Goal: Information Seeking & Learning: Learn about a topic

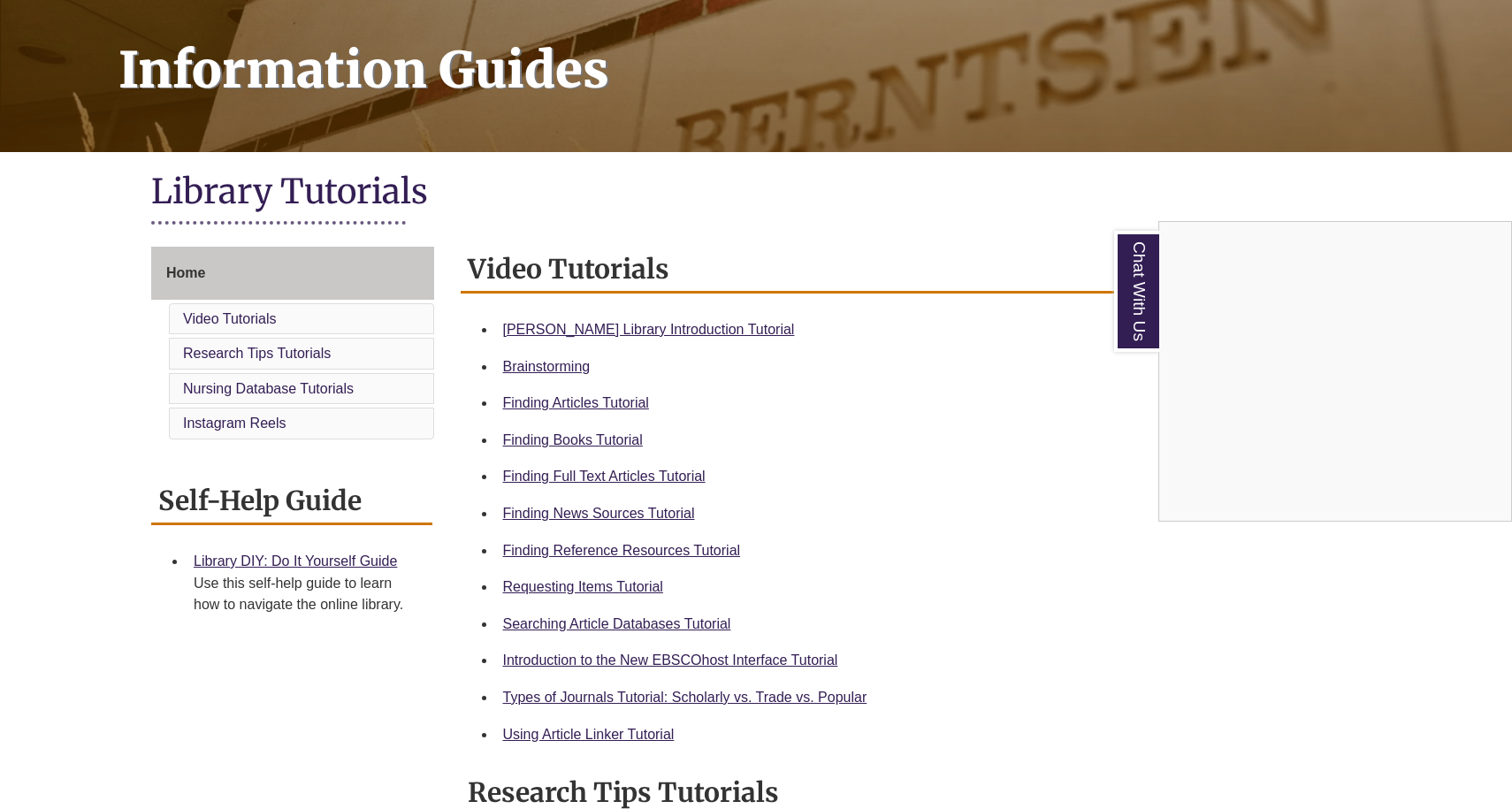
scroll to position [98, 0]
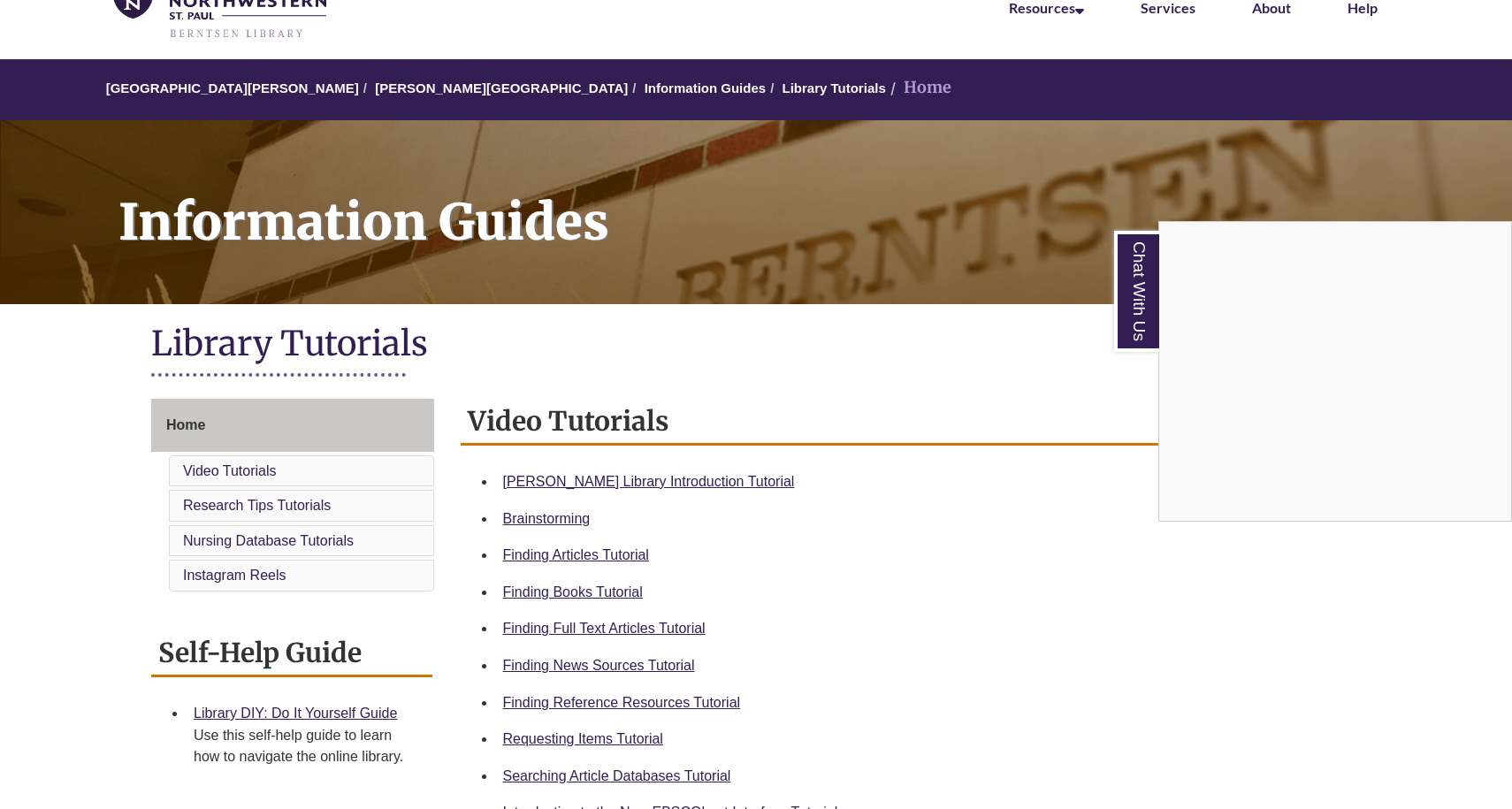
click at [273, 460] on div "Chat With Us" at bounding box center [756, 404] width 1512 height 809
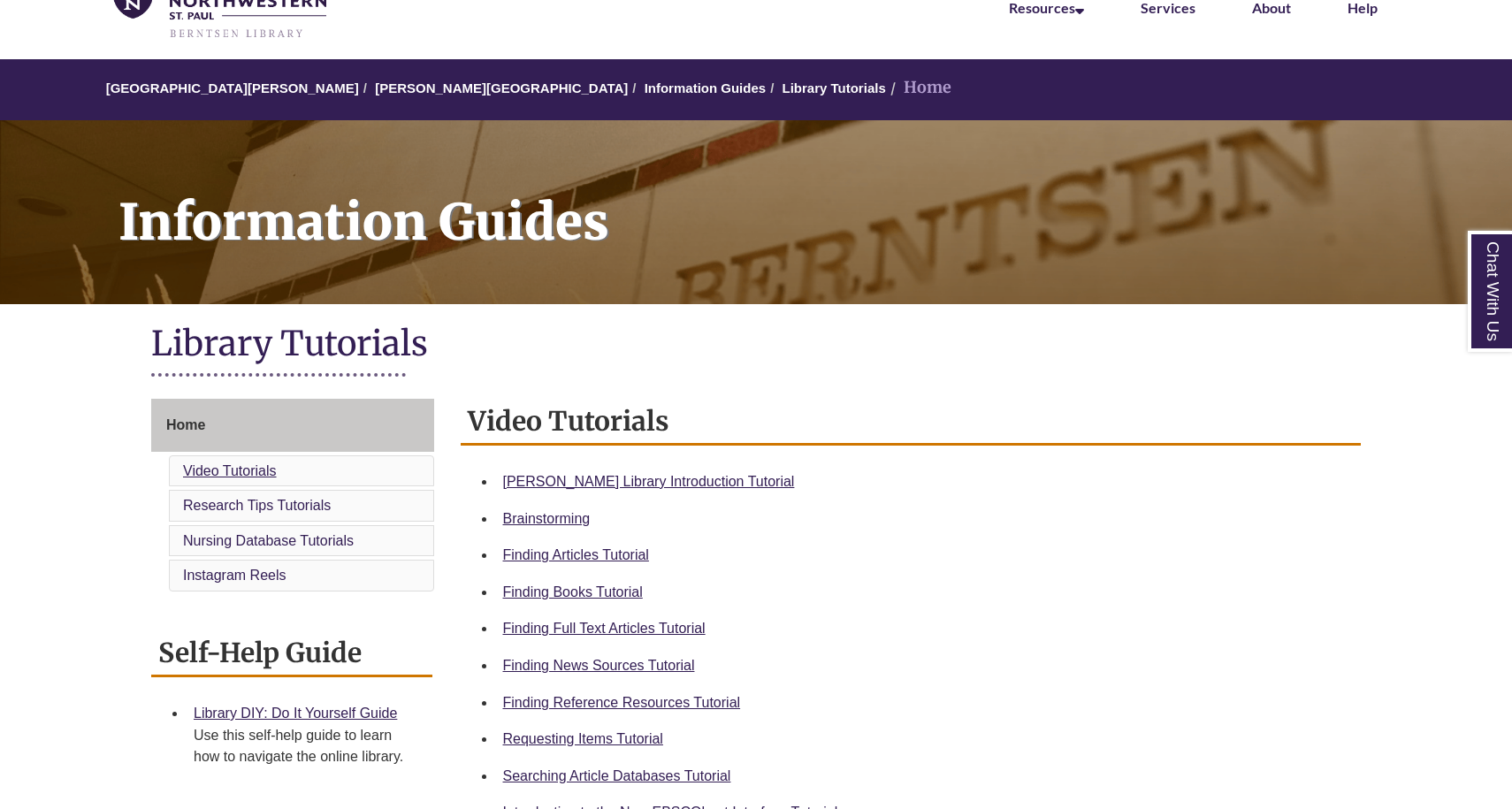
click at [263, 464] on link "Video Tutorials" at bounding box center [229, 470] width 94 height 15
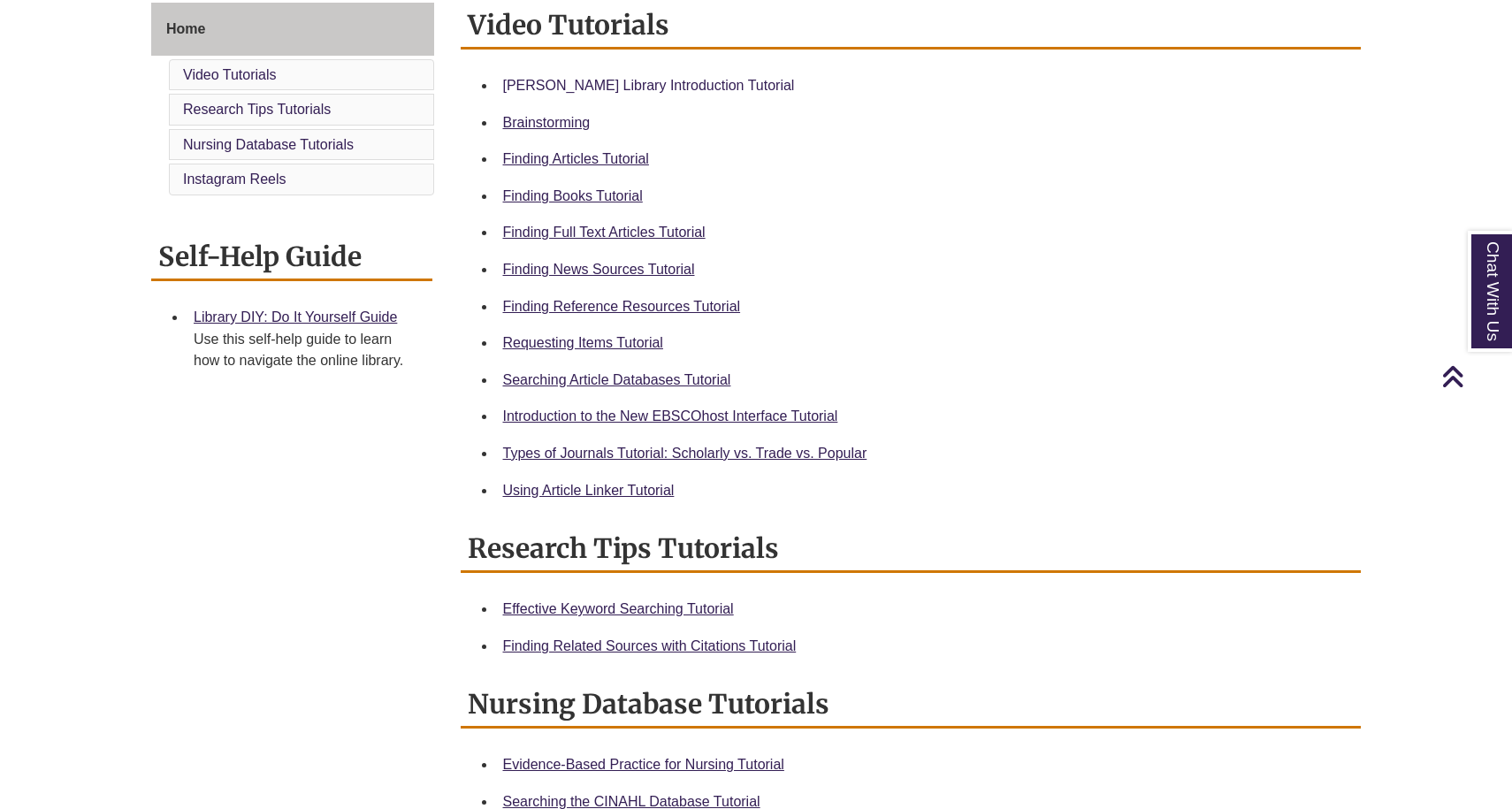
click at [595, 82] on link "Berntsen Library Introduction Tutorial" at bounding box center [649, 84] width 291 height 15
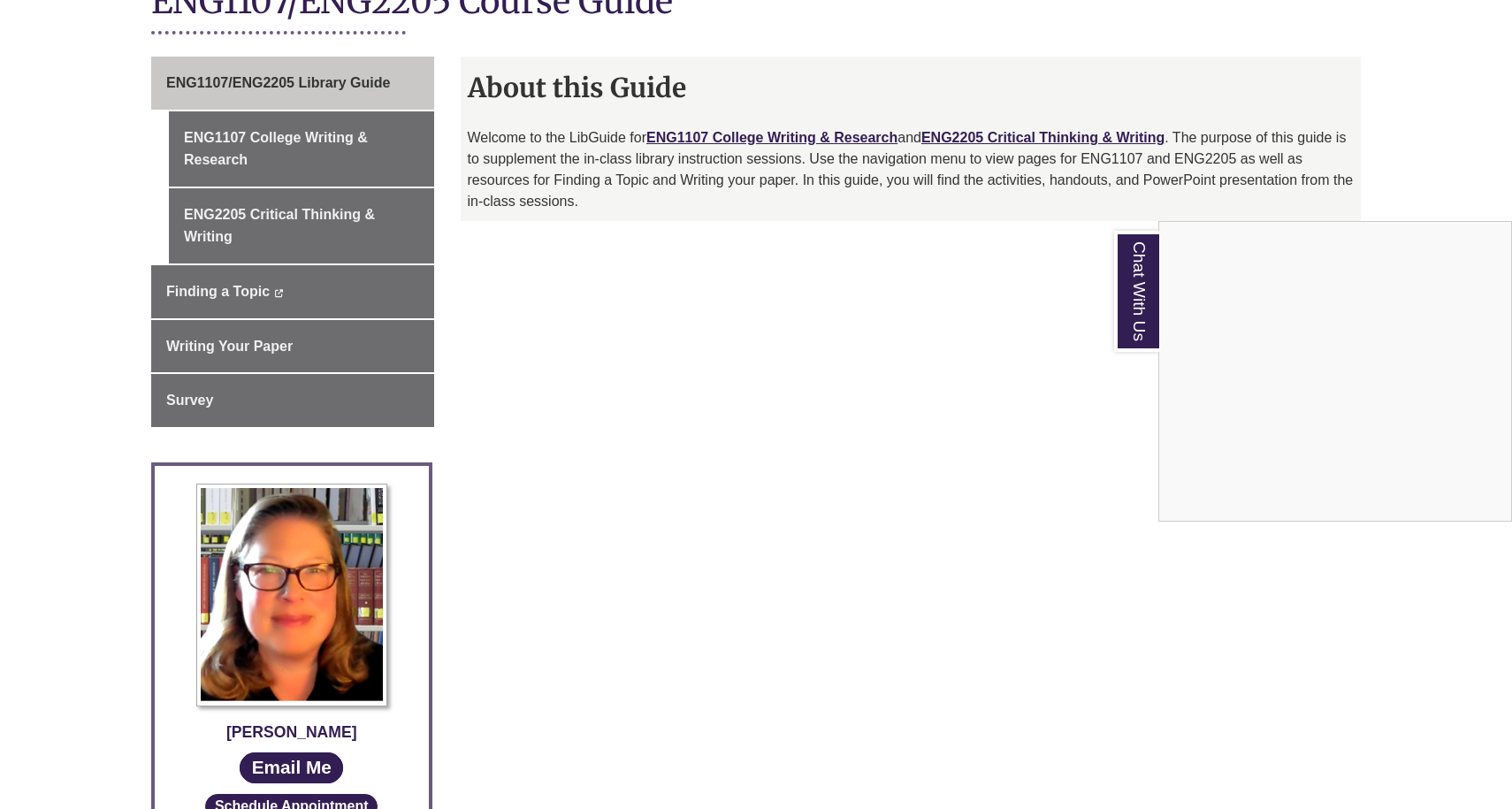
scroll to position [440, 0]
click at [328, 130] on div "Chat With Us" at bounding box center [756, 404] width 1512 height 809
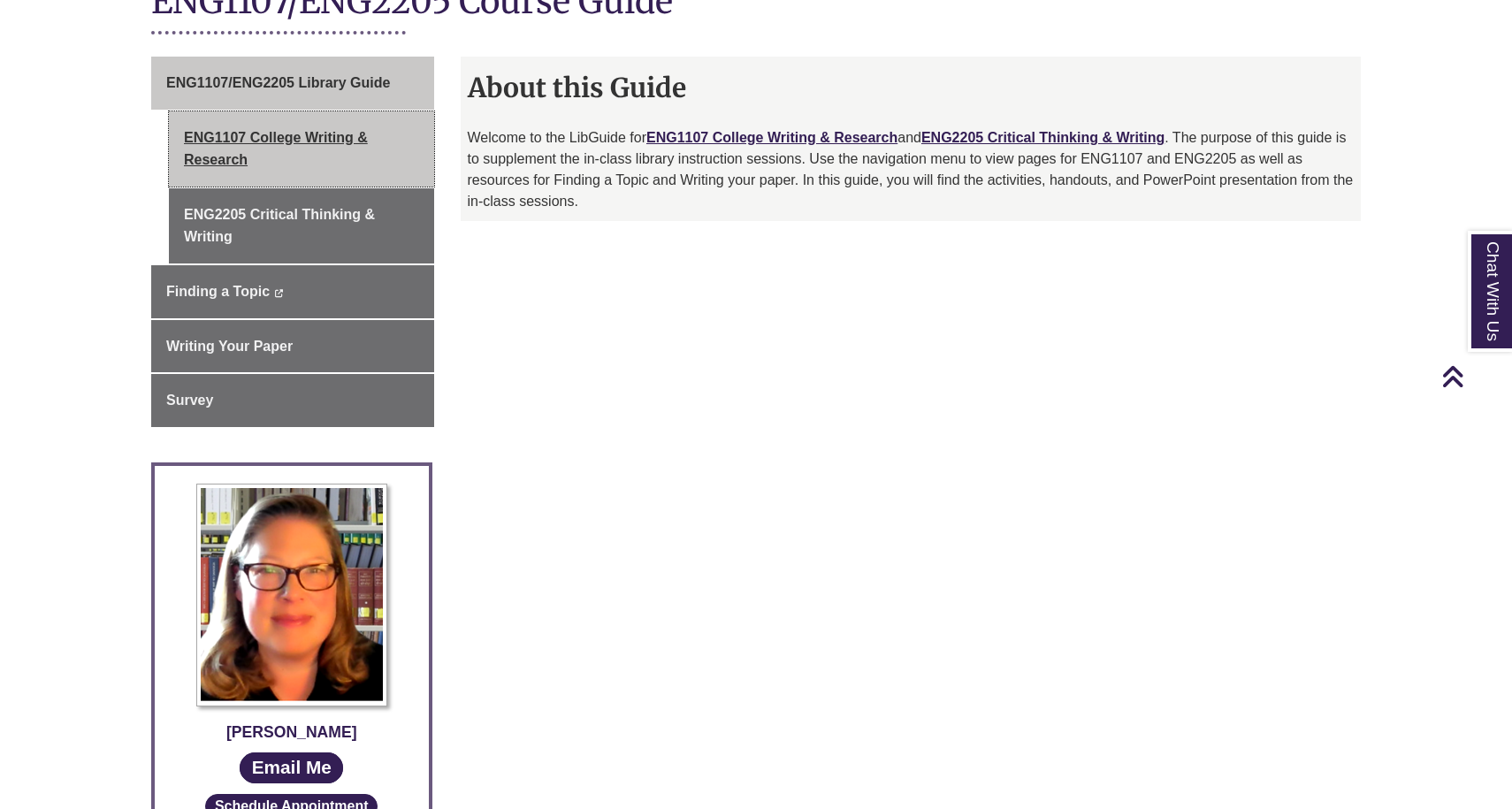
click at [321, 130] on link "ENG1107 College Writing & Research" at bounding box center [301, 149] width 265 height 75
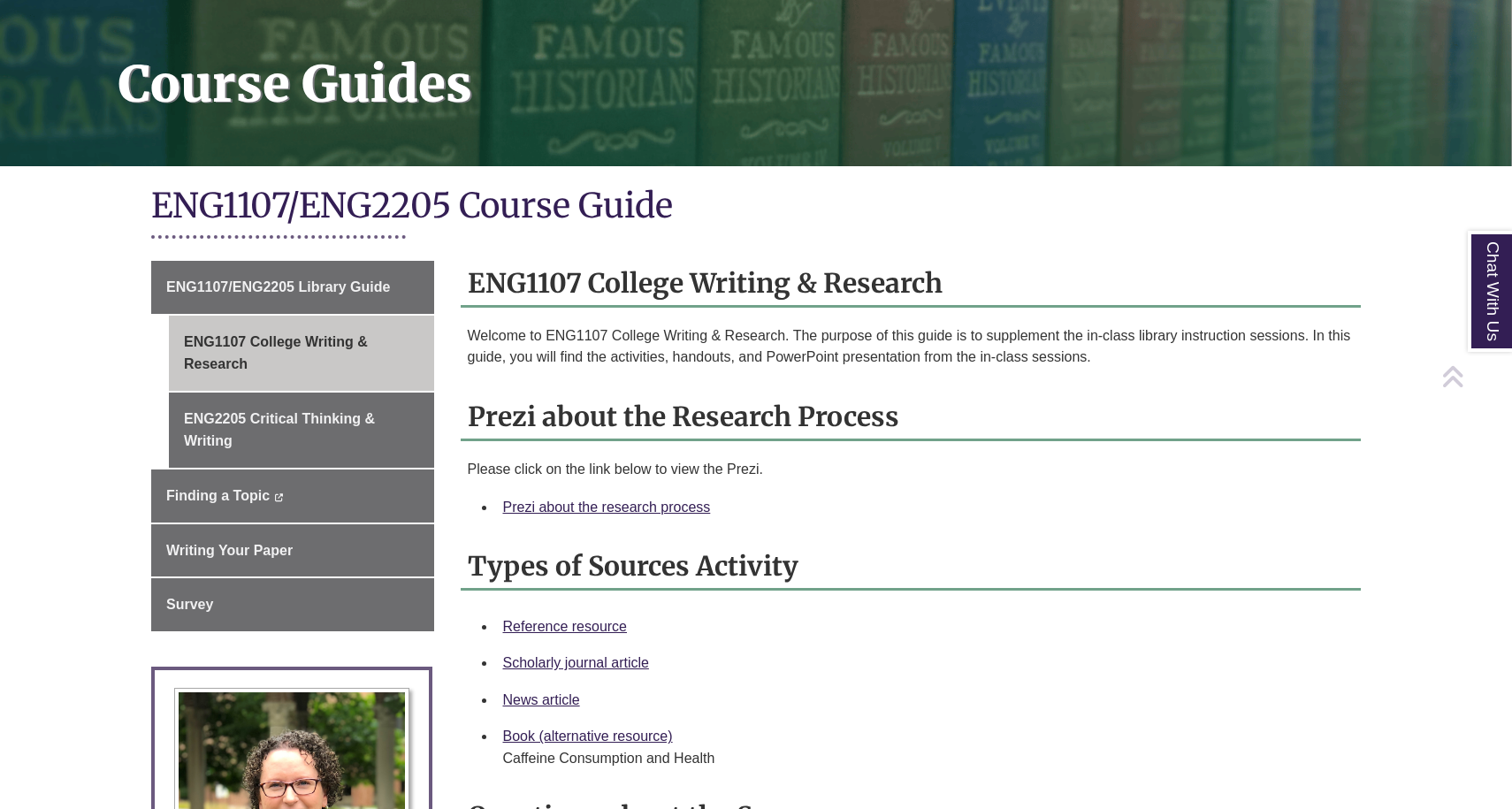
scroll to position [269, 0]
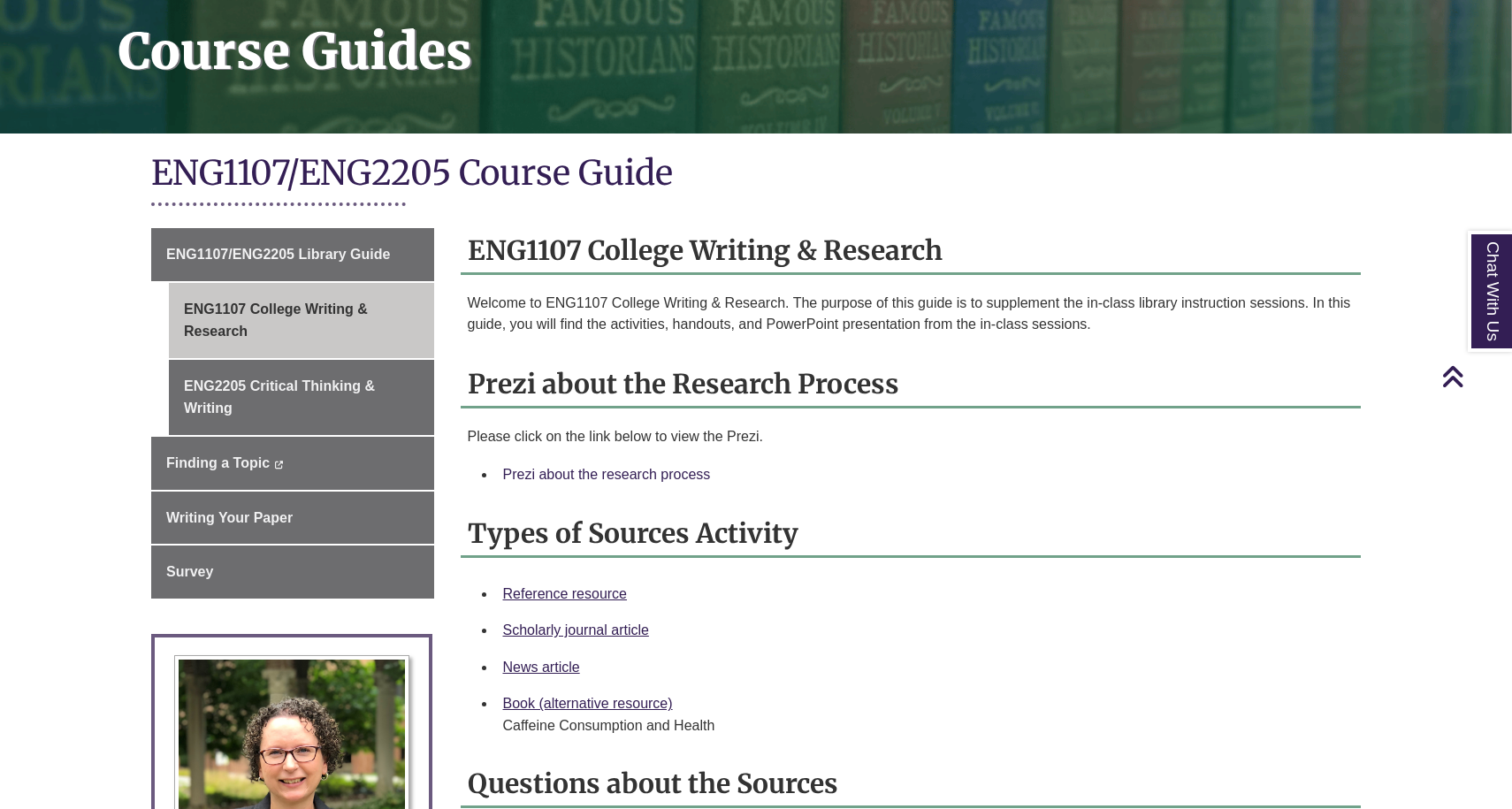
click at [577, 476] on link "Prezi about the research process" at bounding box center [607, 474] width 208 height 15
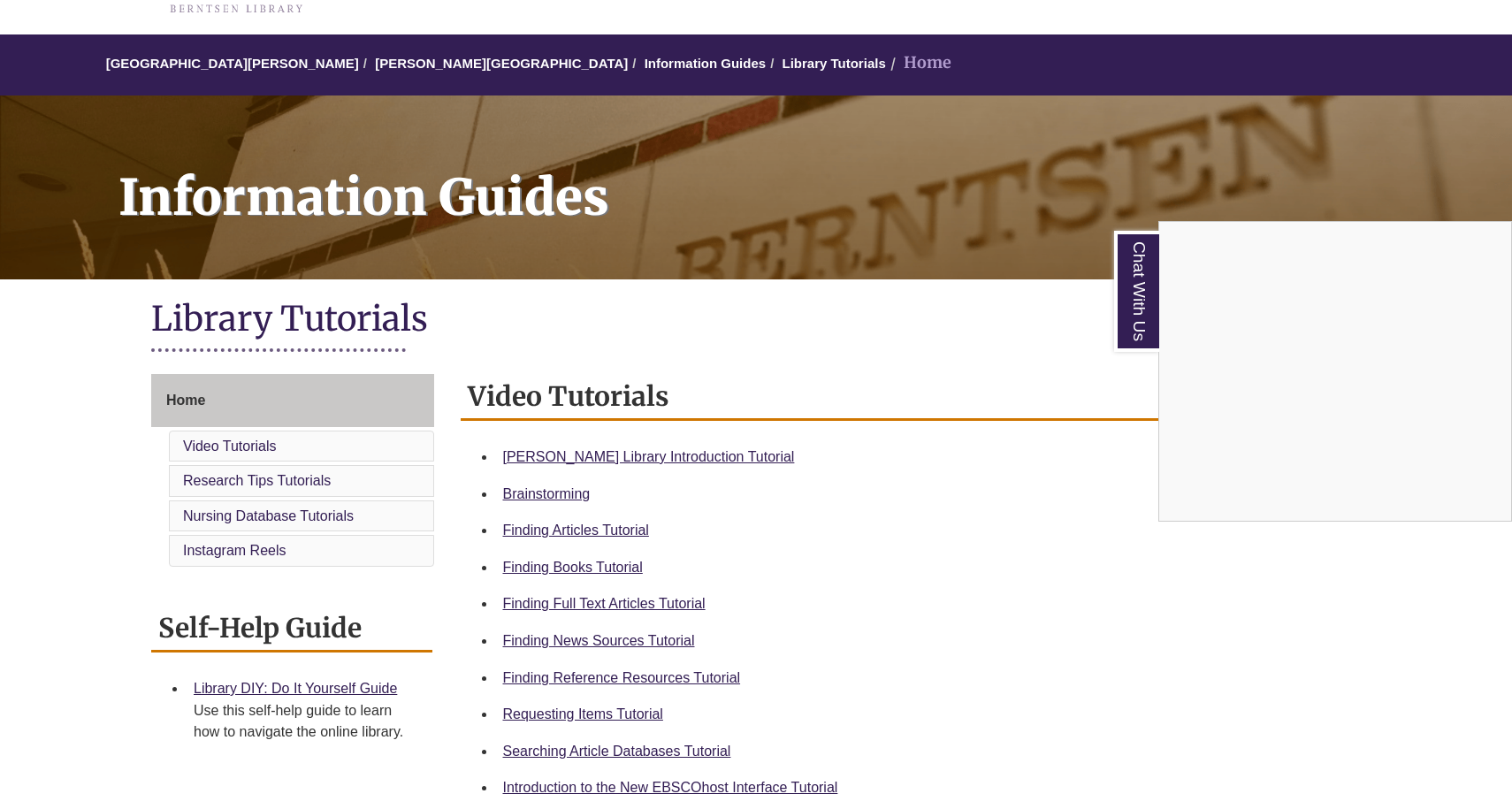
scroll to position [125, 0]
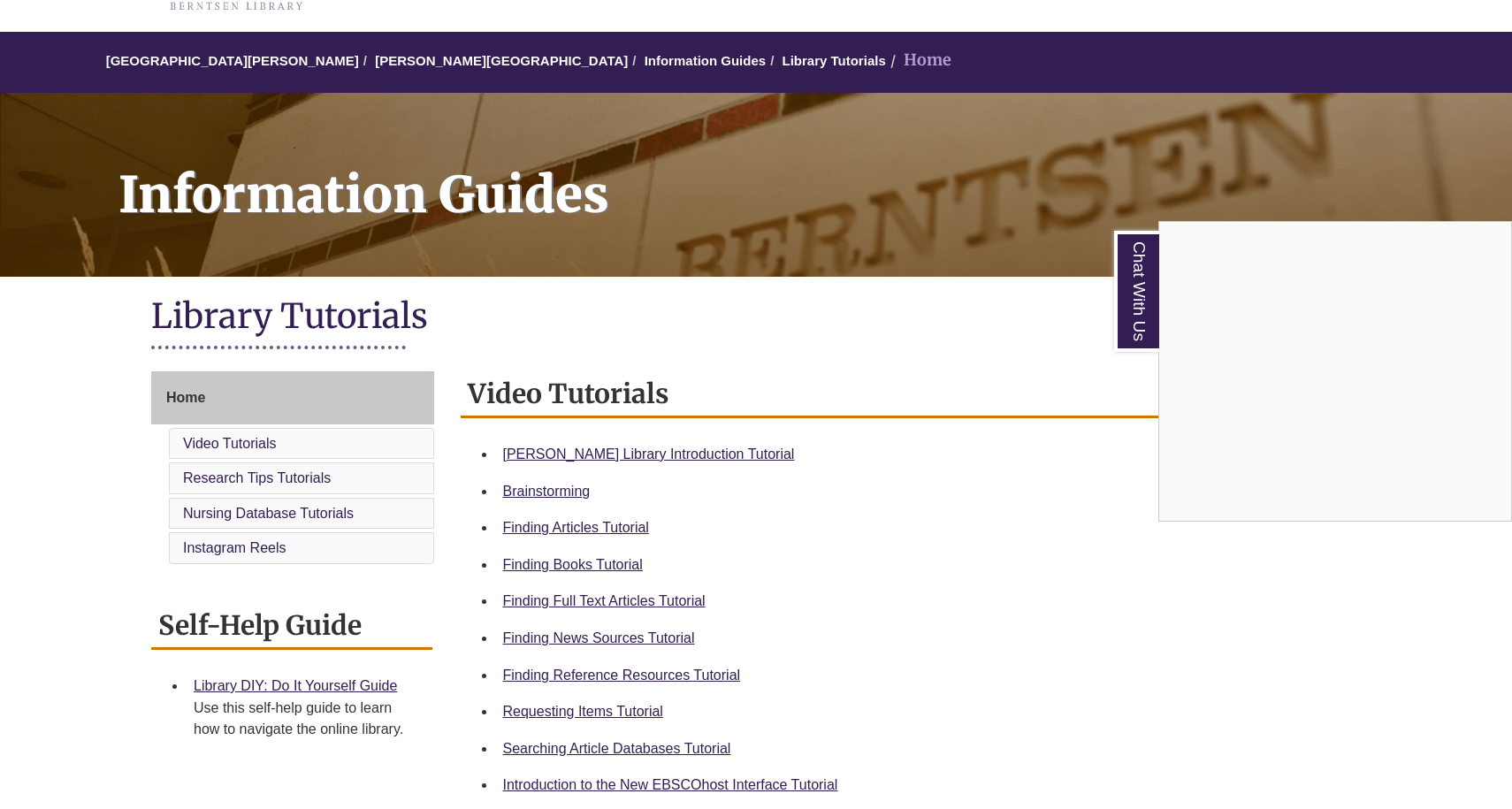
click at [664, 670] on div "Chat With Us" at bounding box center [756, 404] width 1512 height 809
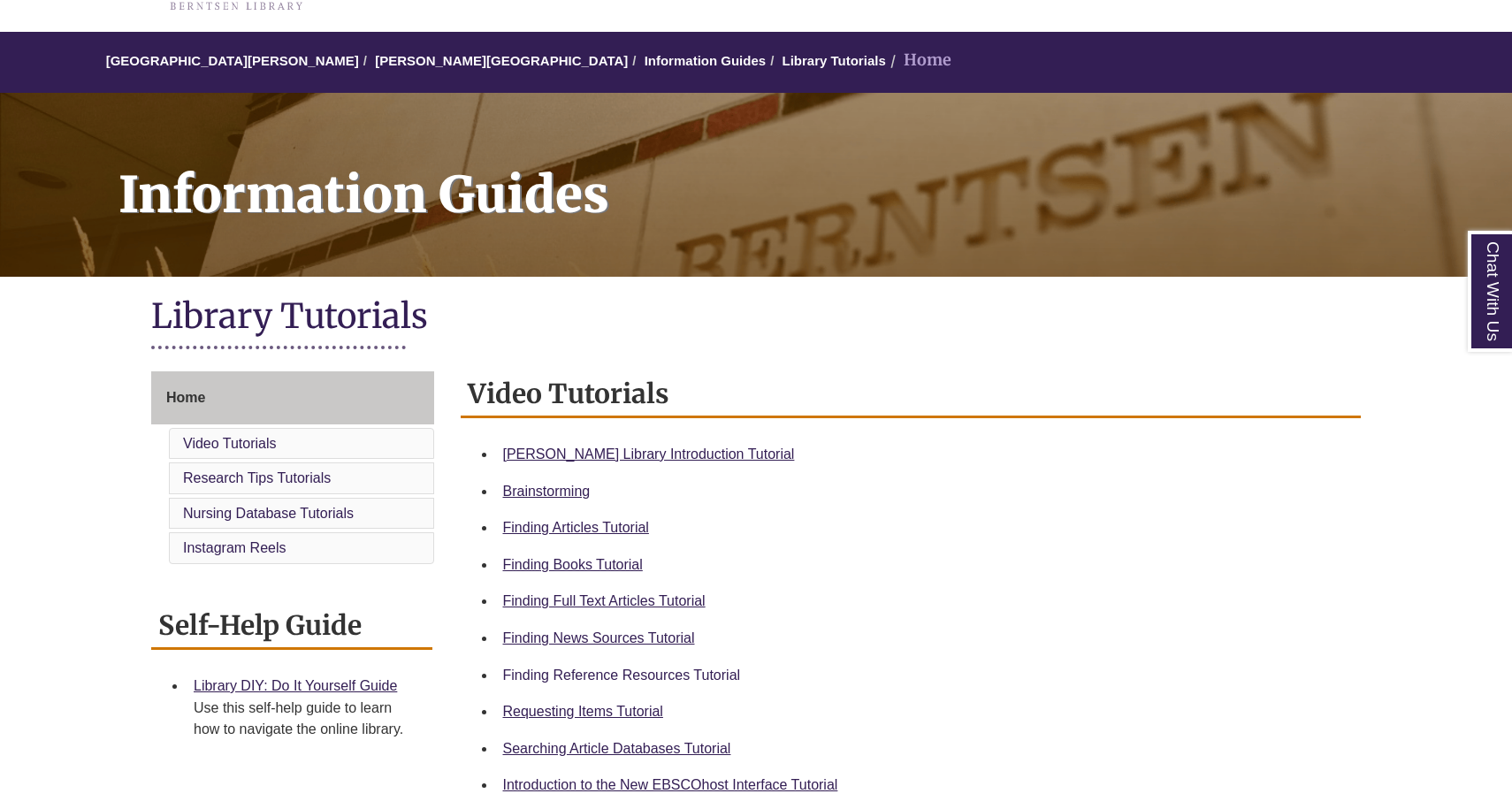
click at [675, 668] on link "Finding Reference Resources Tutorial" at bounding box center [622, 675] width 238 height 15
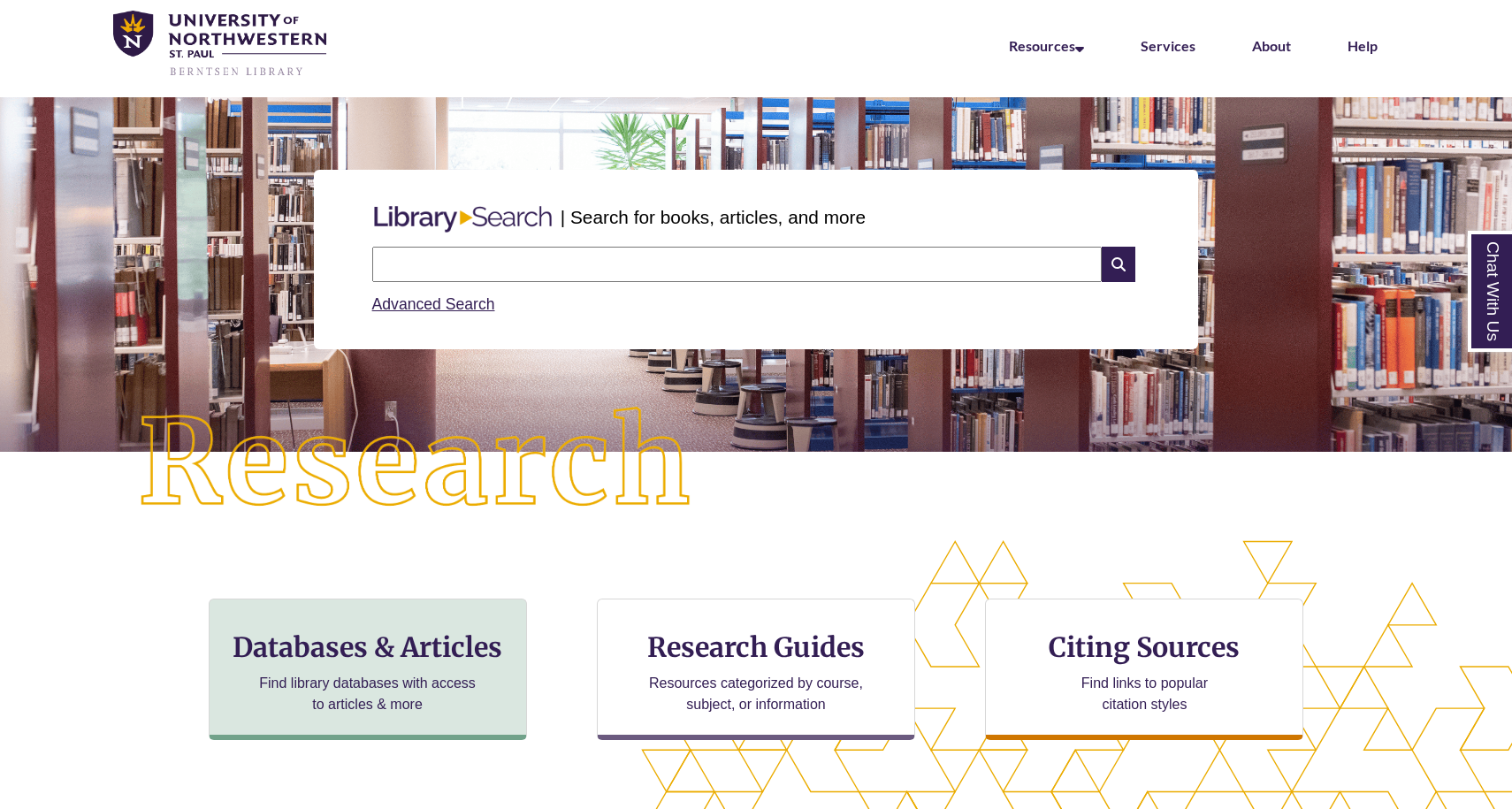
click at [433, 631] on h3 "Databases & Articles" at bounding box center [367, 647] width 288 height 34
click at [386, 688] on p "Find library databases with access to articles & more" at bounding box center [368, 694] width 231 height 43
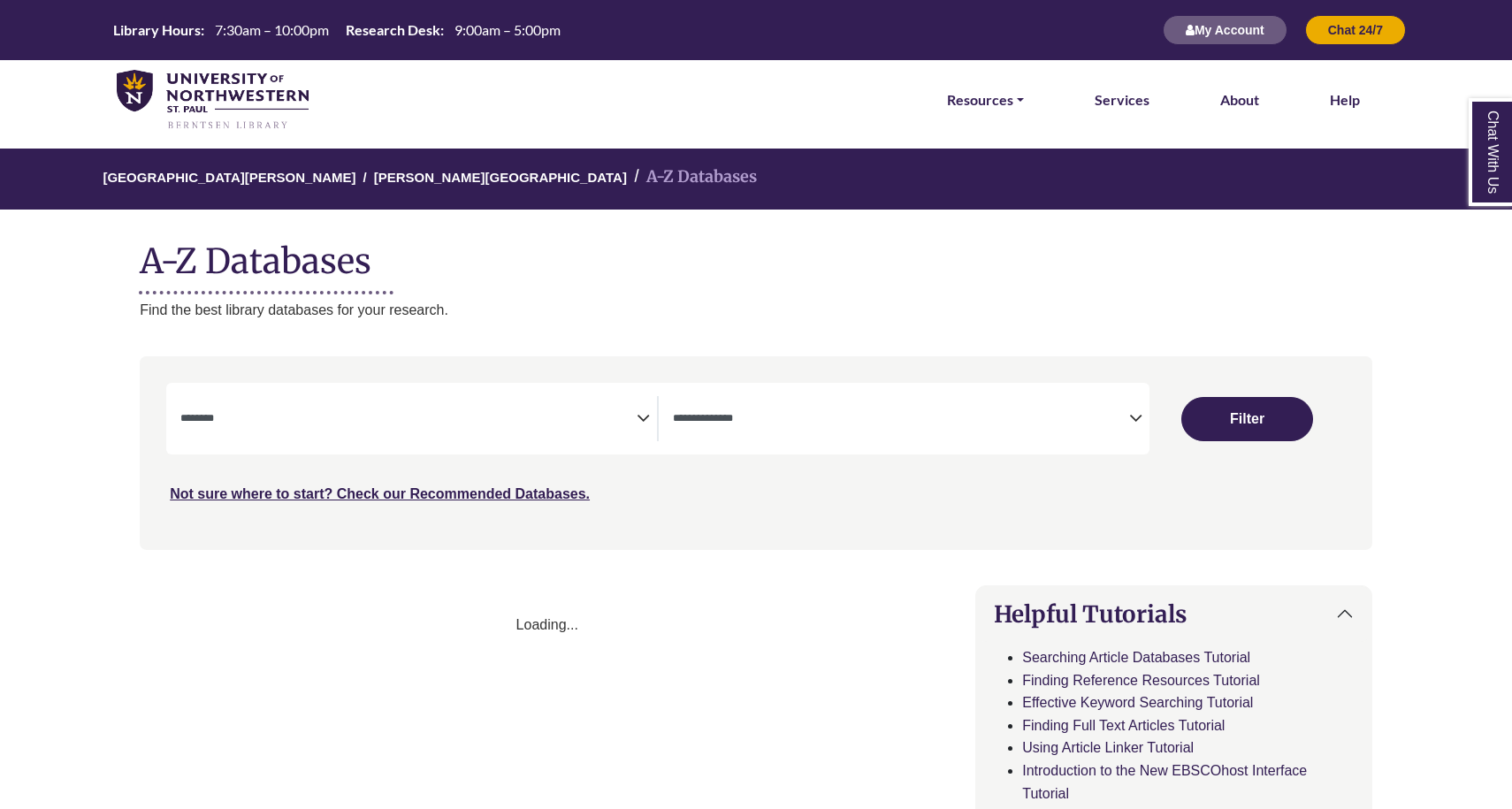
select select "Database Subject Filter"
select select "Database Types Filter"
select select "Database Subject Filter"
select select "Database Types Filter"
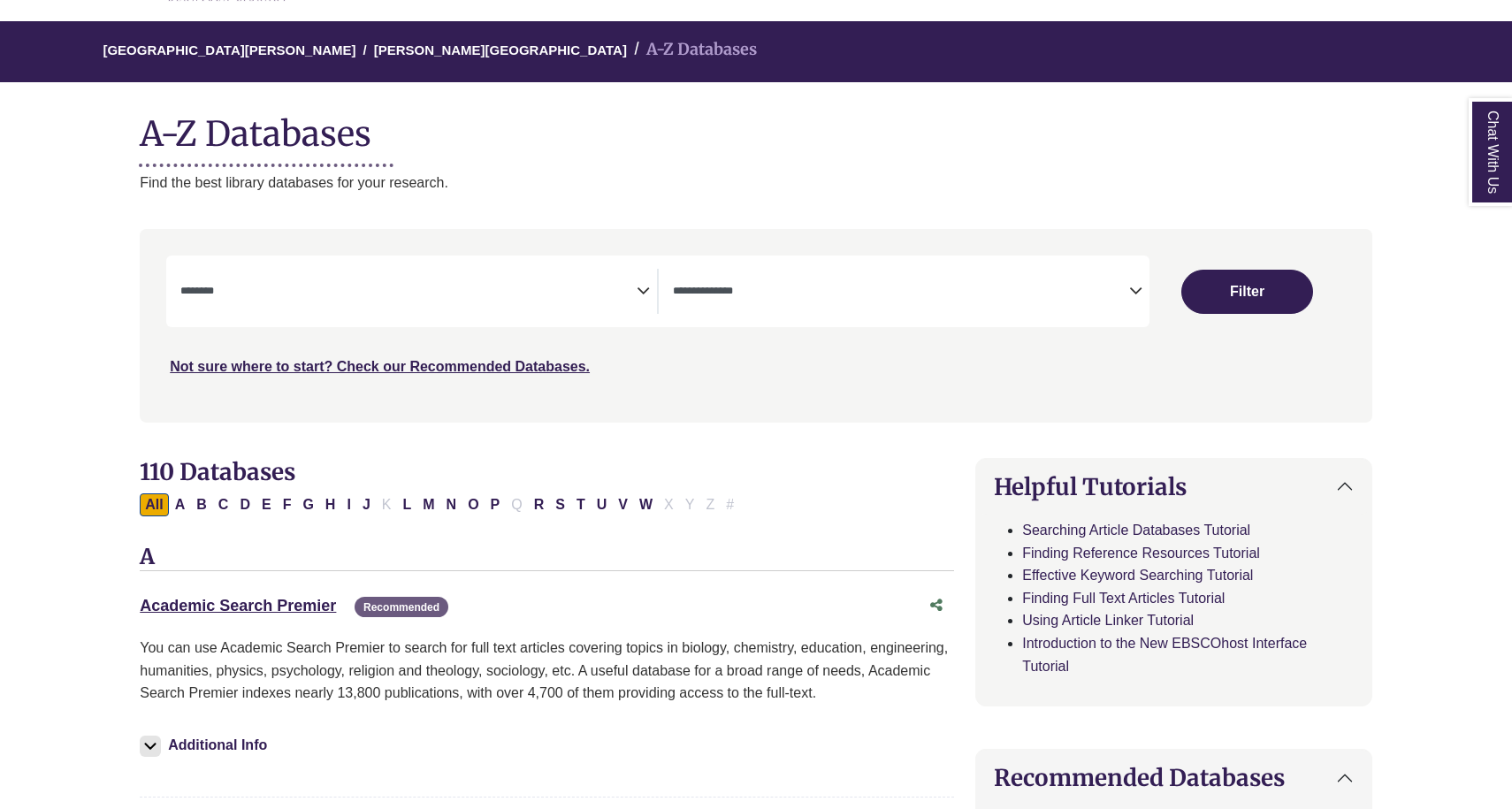
scroll to position [128, 0]
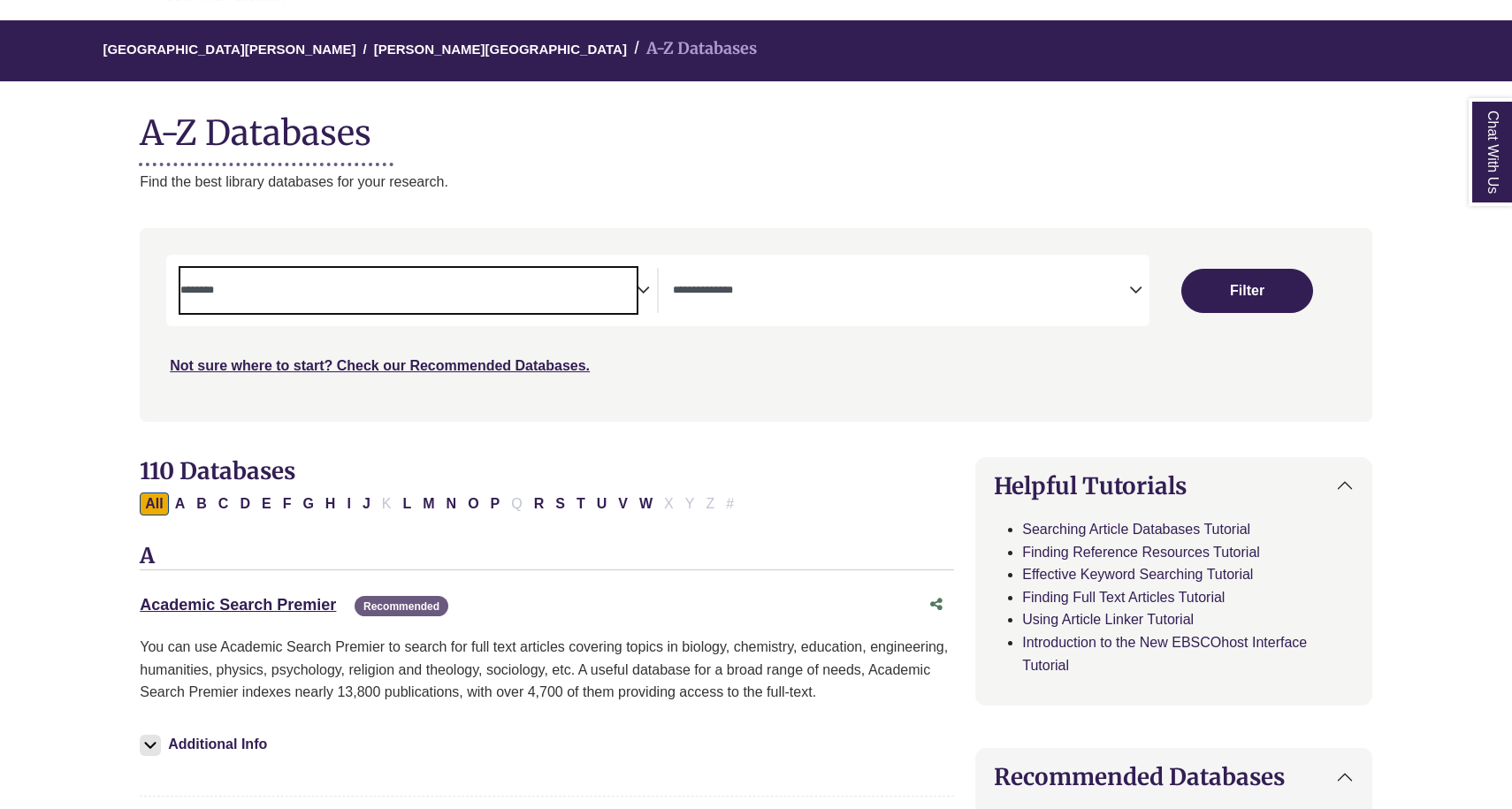
click at [465, 294] on textarea "Search" at bounding box center [409, 291] width 456 height 15
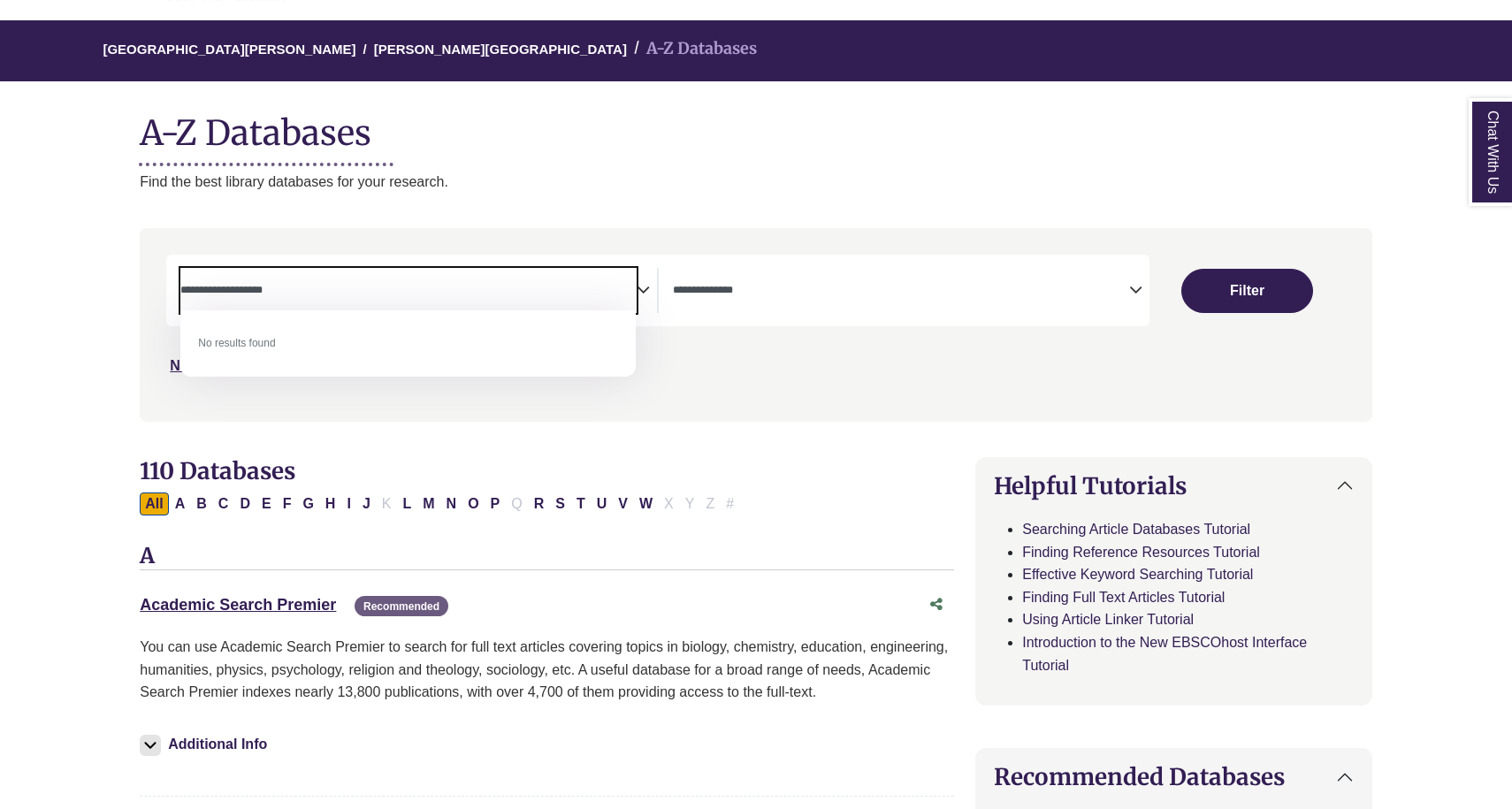
type textarea "**********"
click at [790, 303] on span "Search filters" at bounding box center [901, 290] width 456 height 45
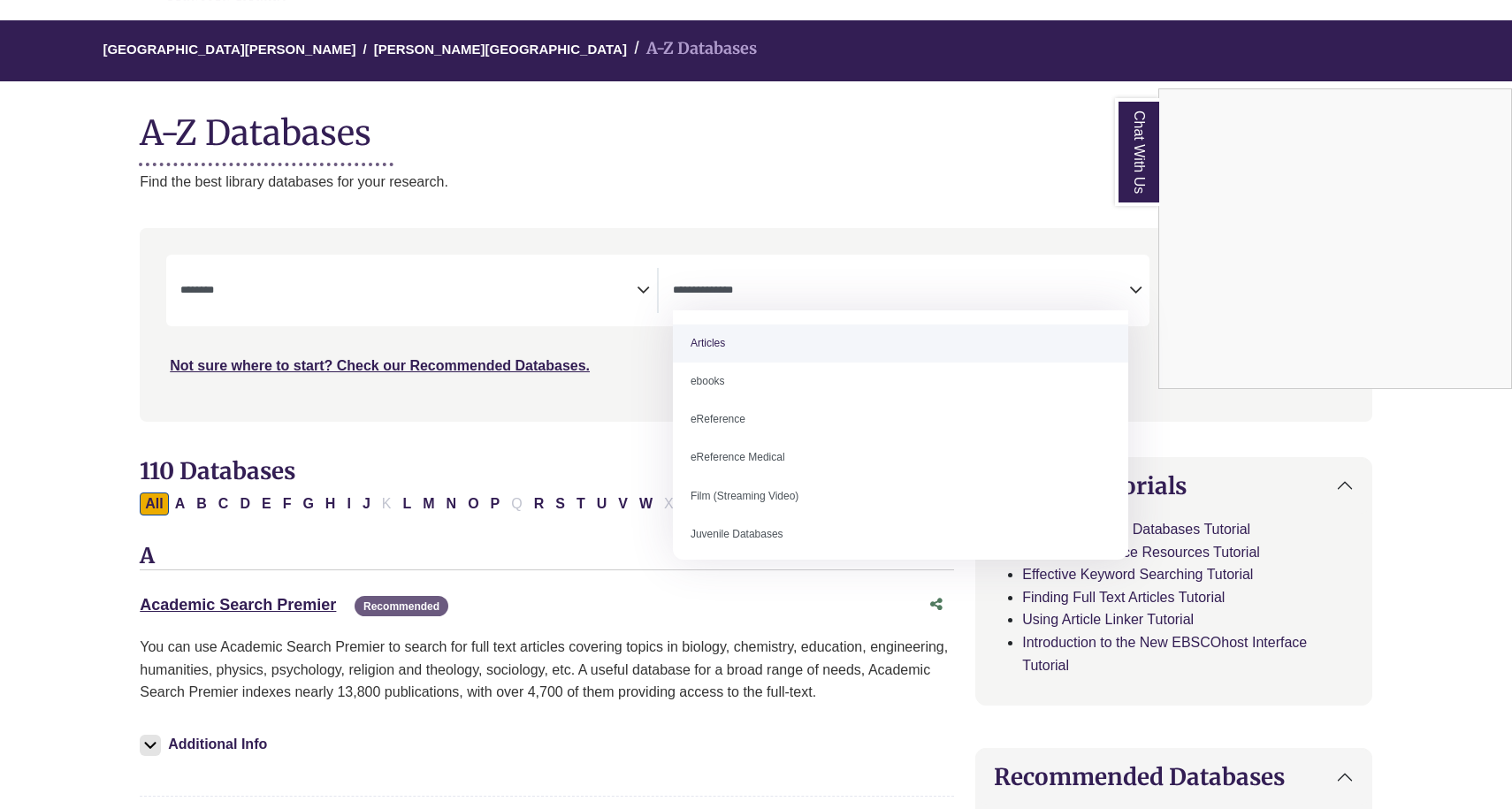
select select "*****"
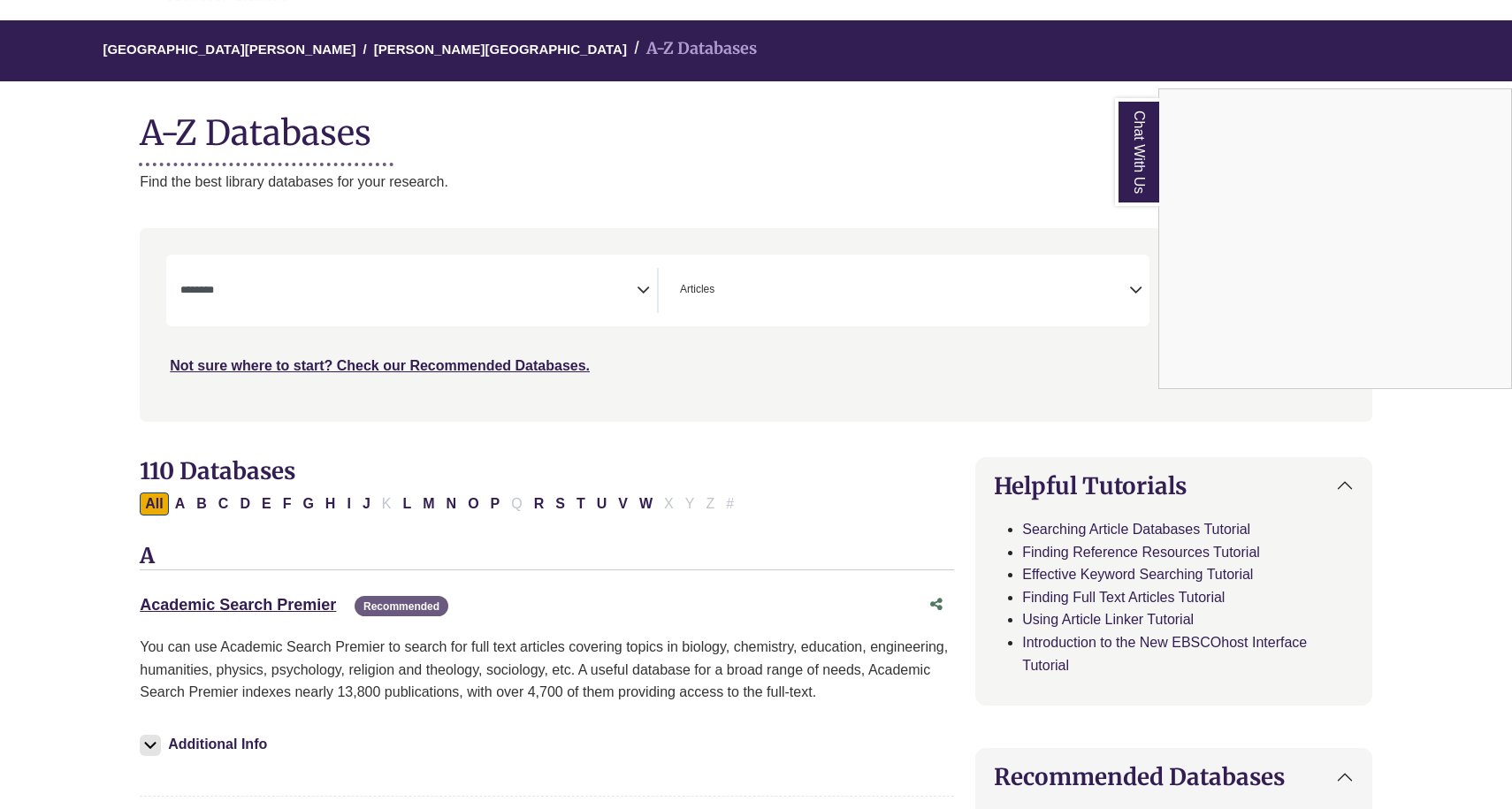
click at [628, 272] on div "Chat With Us" at bounding box center [756, 404] width 1512 height 809
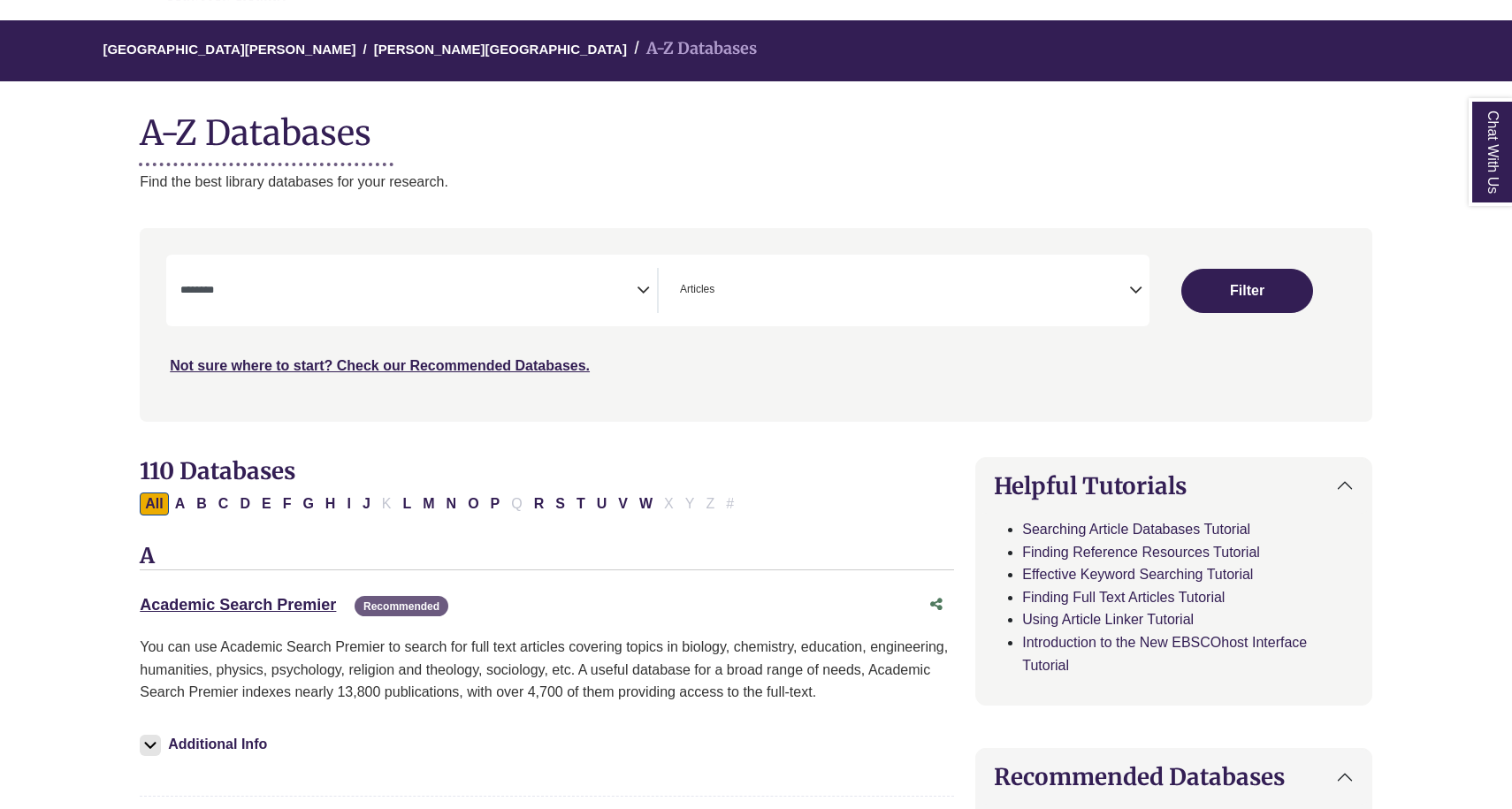
click at [555, 300] on span "Search filters" at bounding box center [409, 290] width 456 height 45
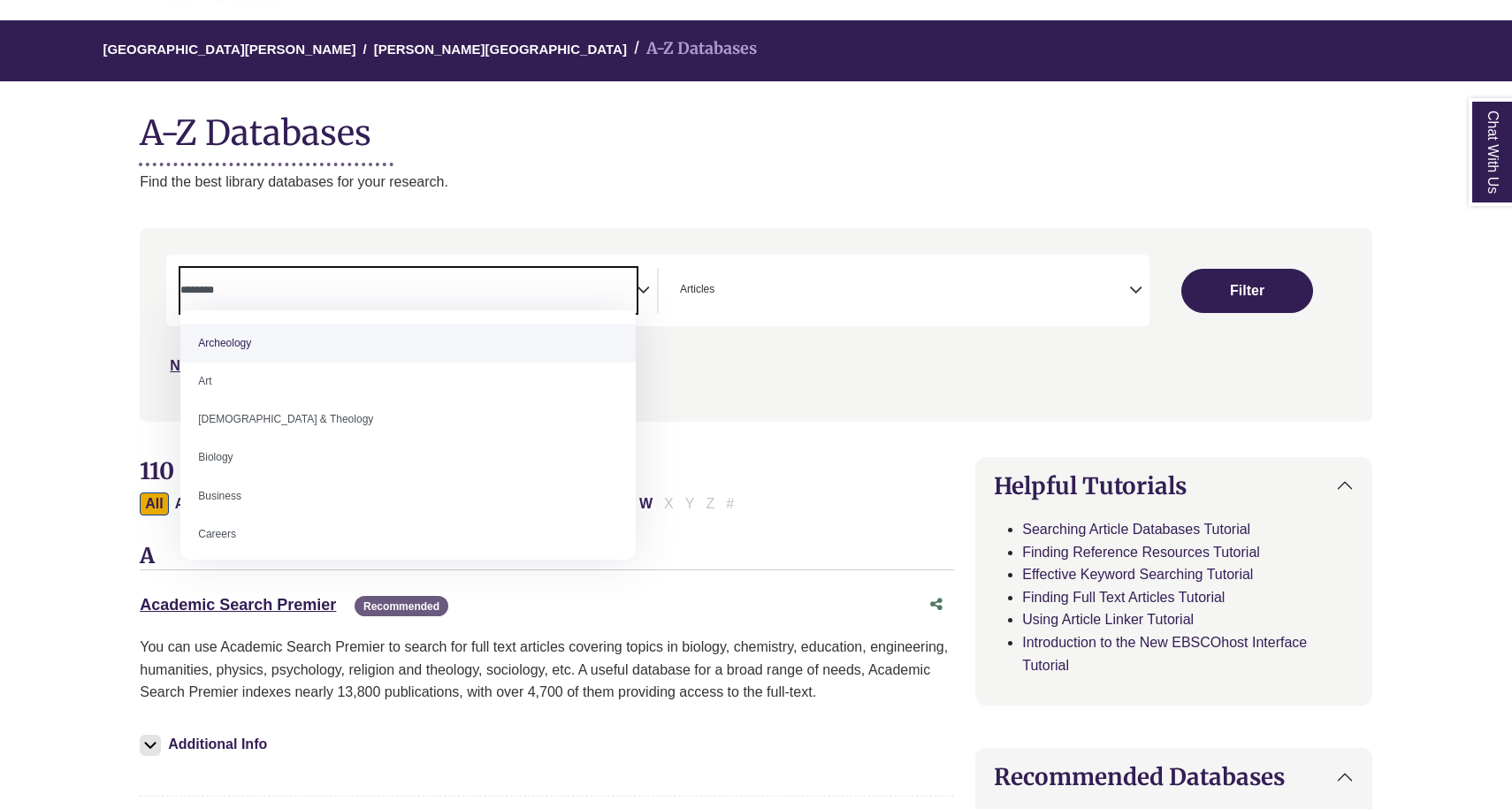
scroll to position [0, 0]
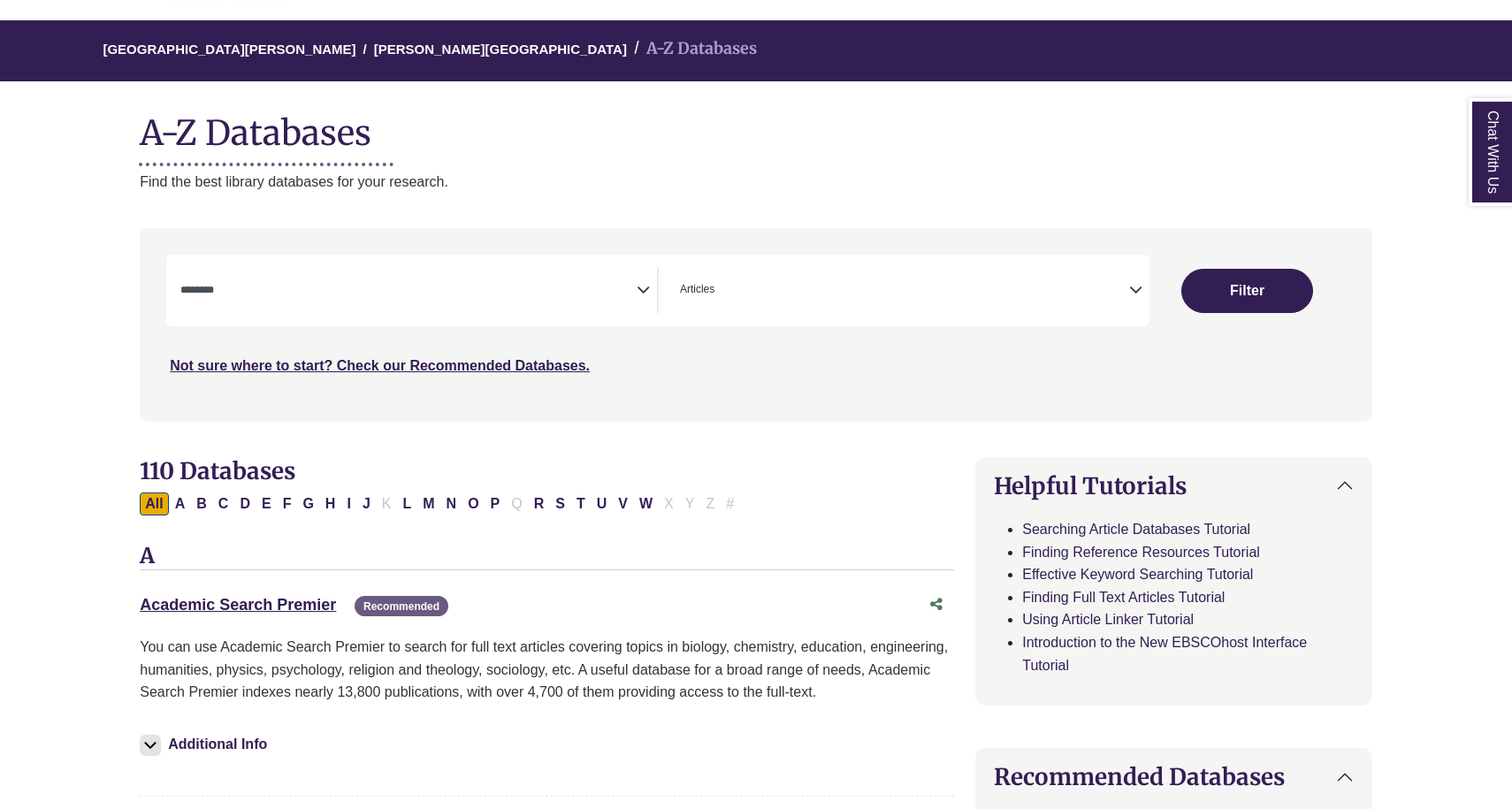
click at [493, 189] on p "Find the best library databases for your research." at bounding box center [756, 183] width 1232 height 23
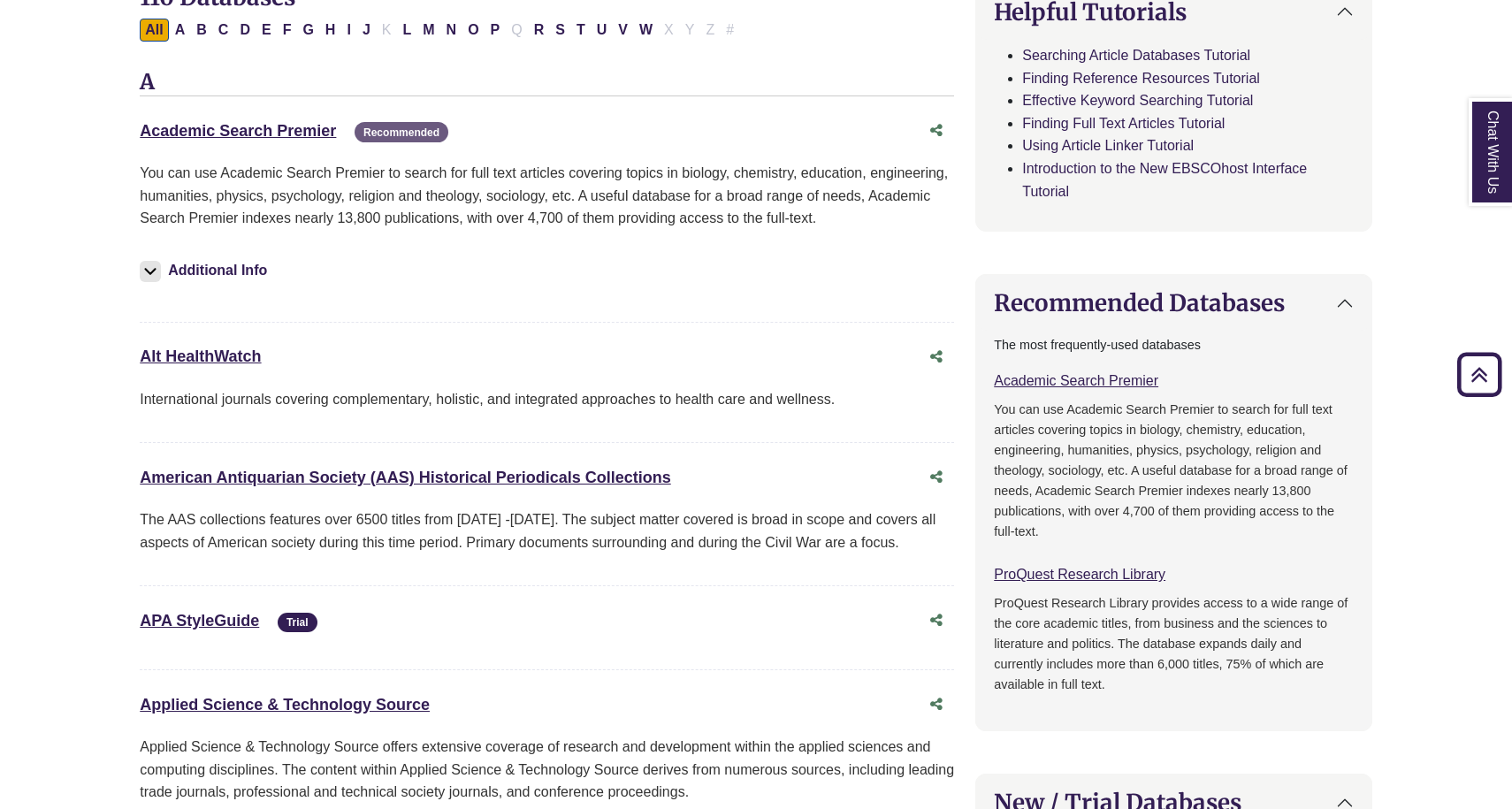
scroll to position [594, 0]
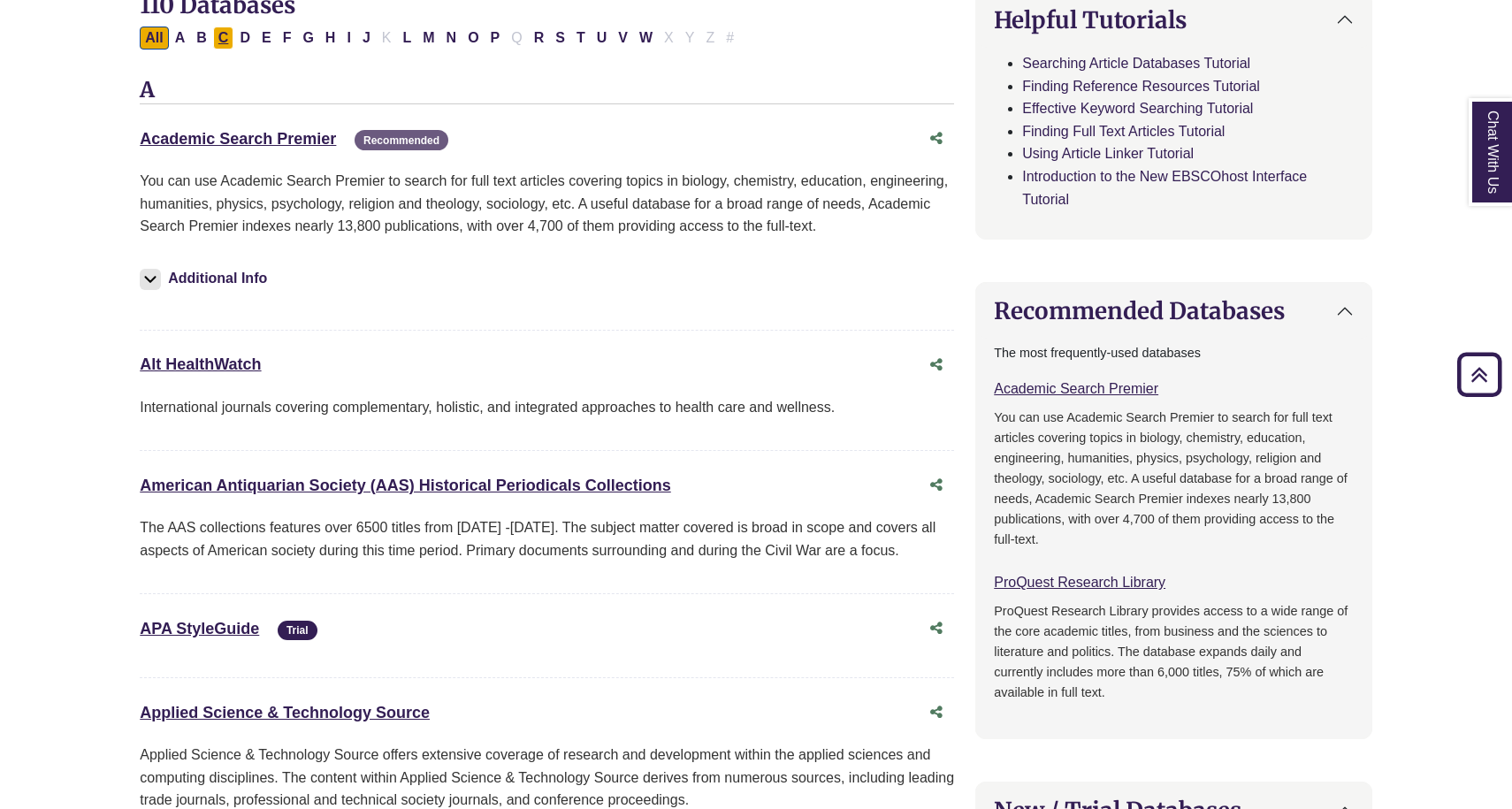
click at [224, 39] on button "C" at bounding box center [223, 38] width 21 height 23
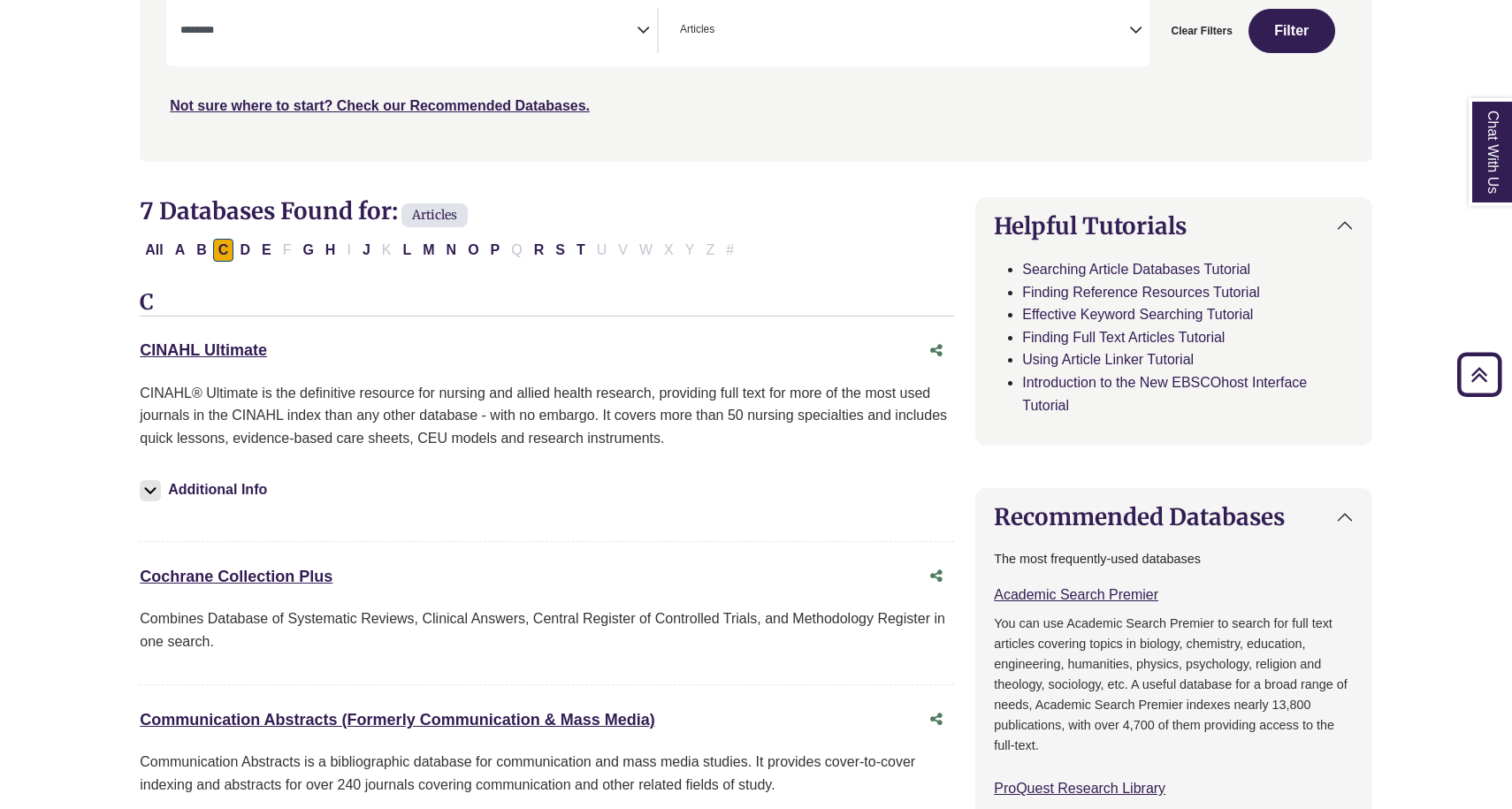
scroll to position [388, 0]
click at [151, 246] on button "All" at bounding box center [153, 252] width 28 height 23
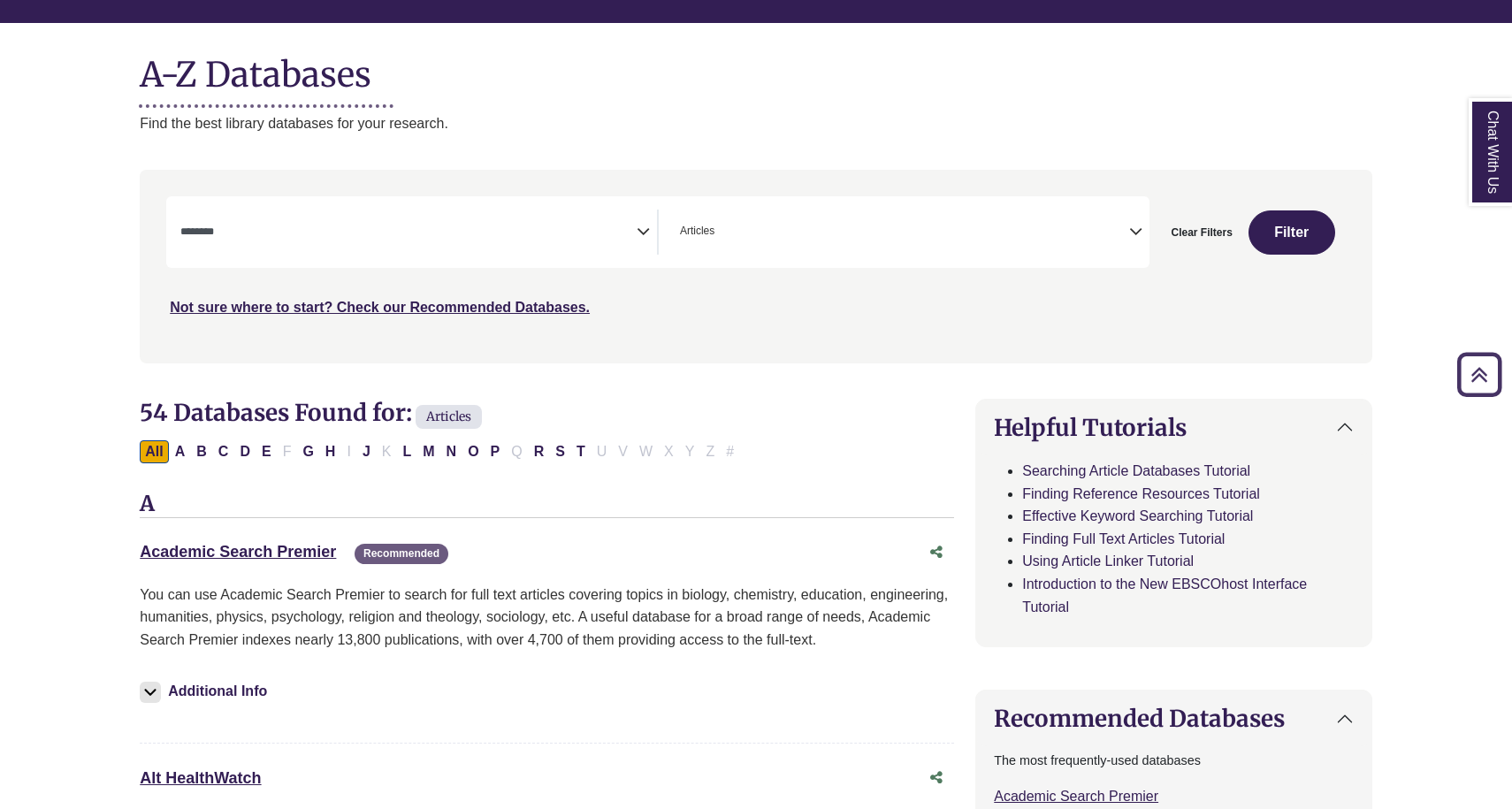
scroll to position [185, 0]
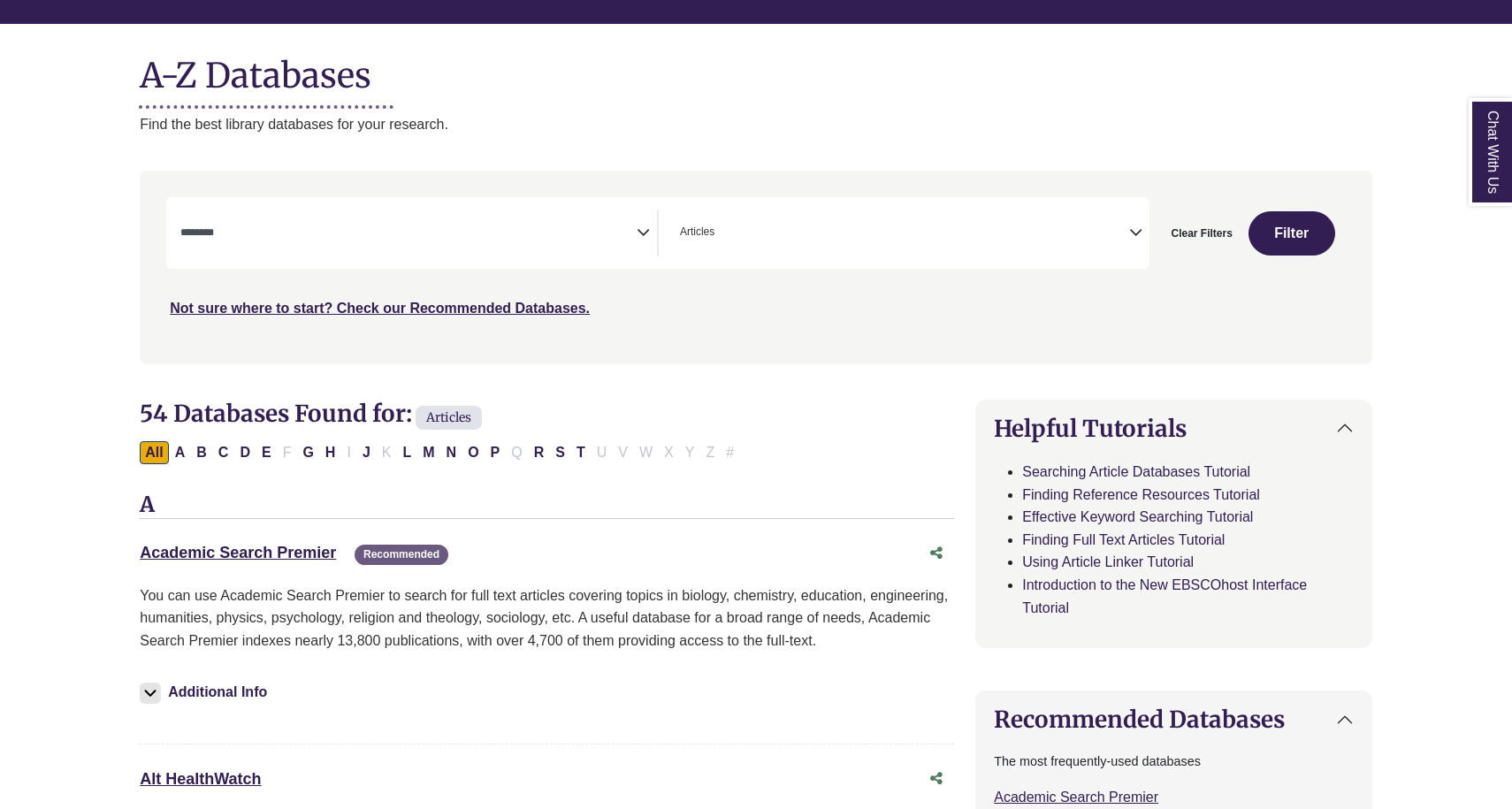
scroll to position [388, 0]
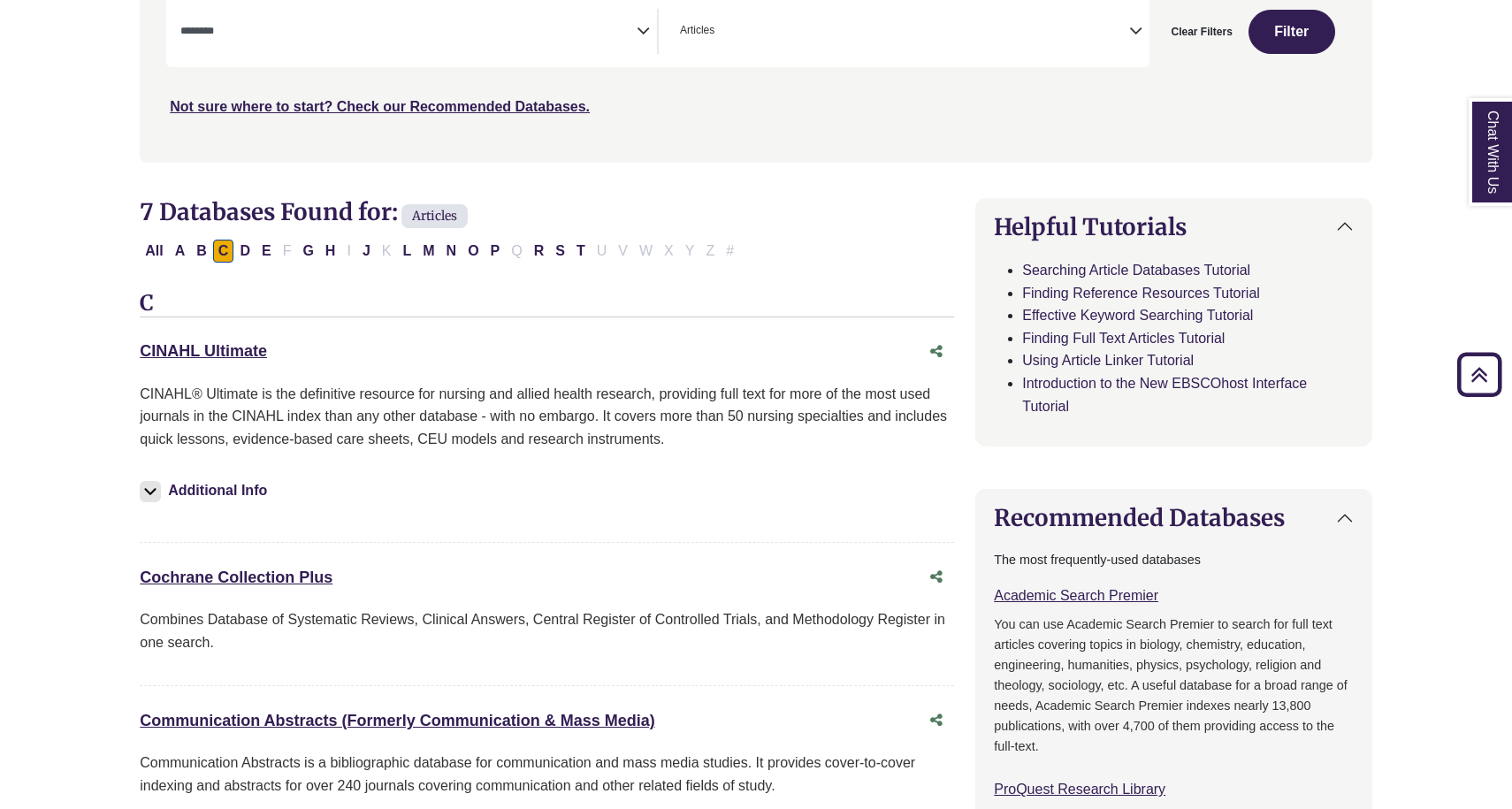
scroll to position [594, 0]
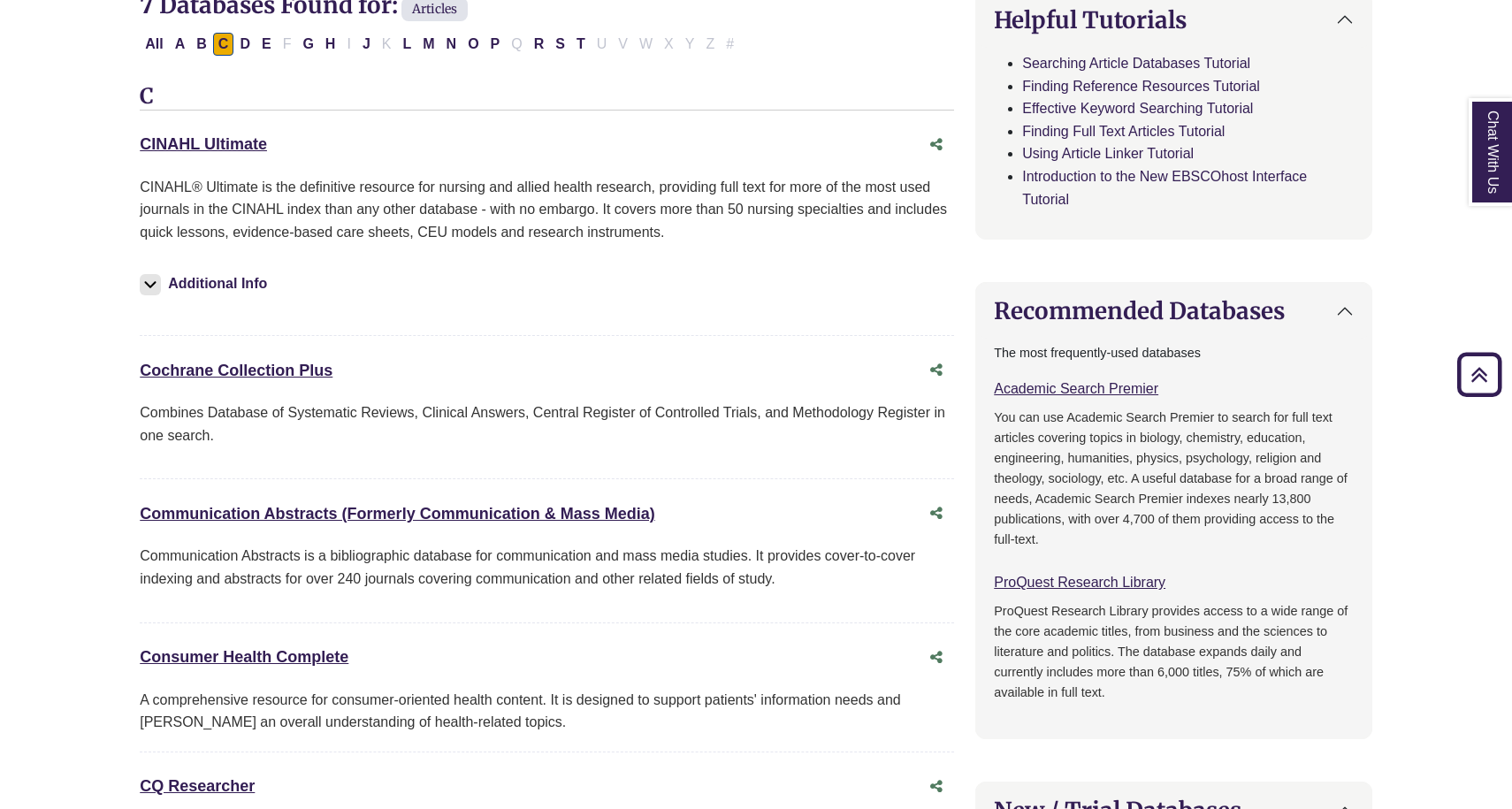
select select "Database Subject Filter"
select select "Database Types Filter"
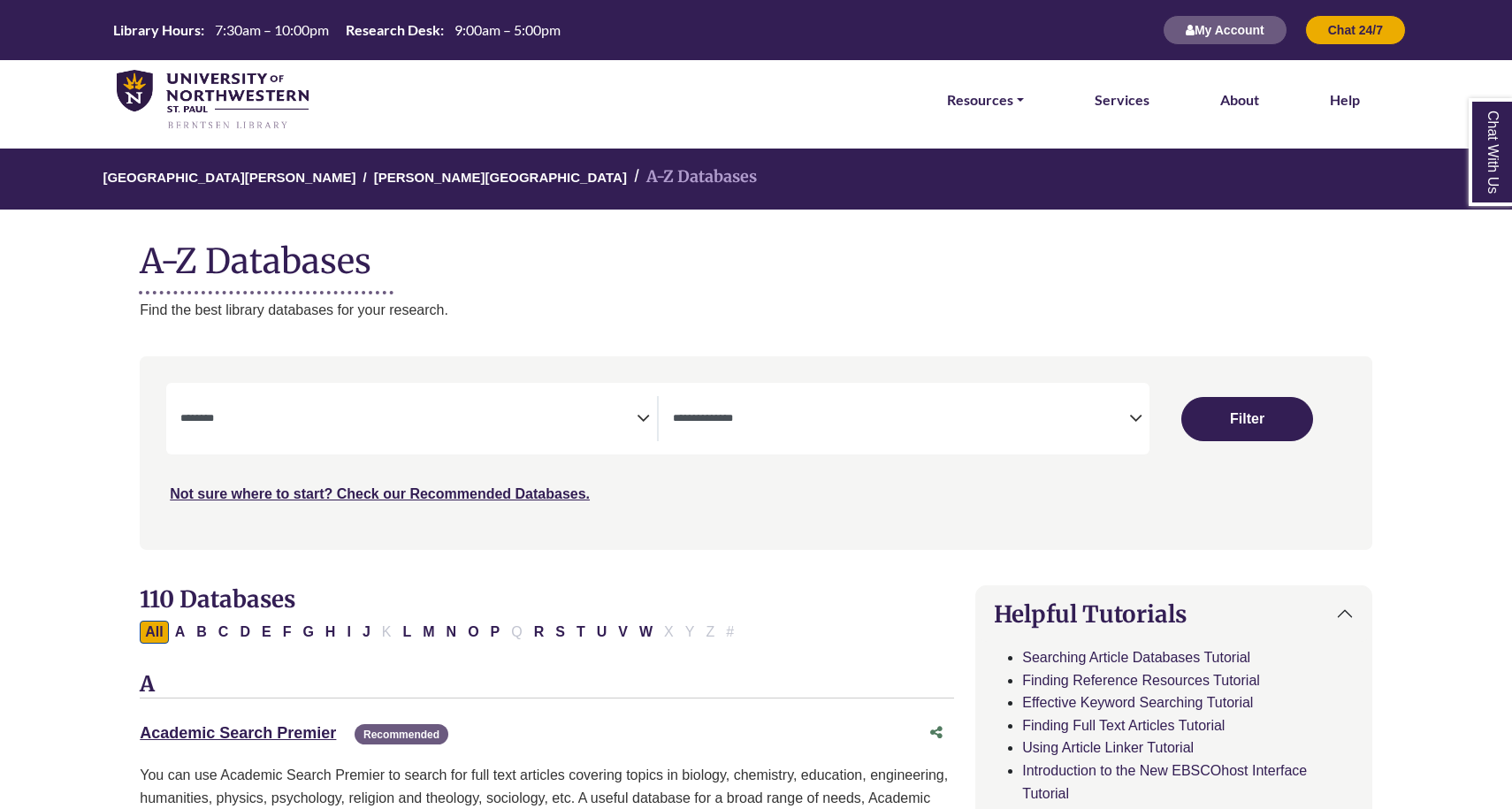
select select "Database Subject Filter"
select select "Database Types Filter"
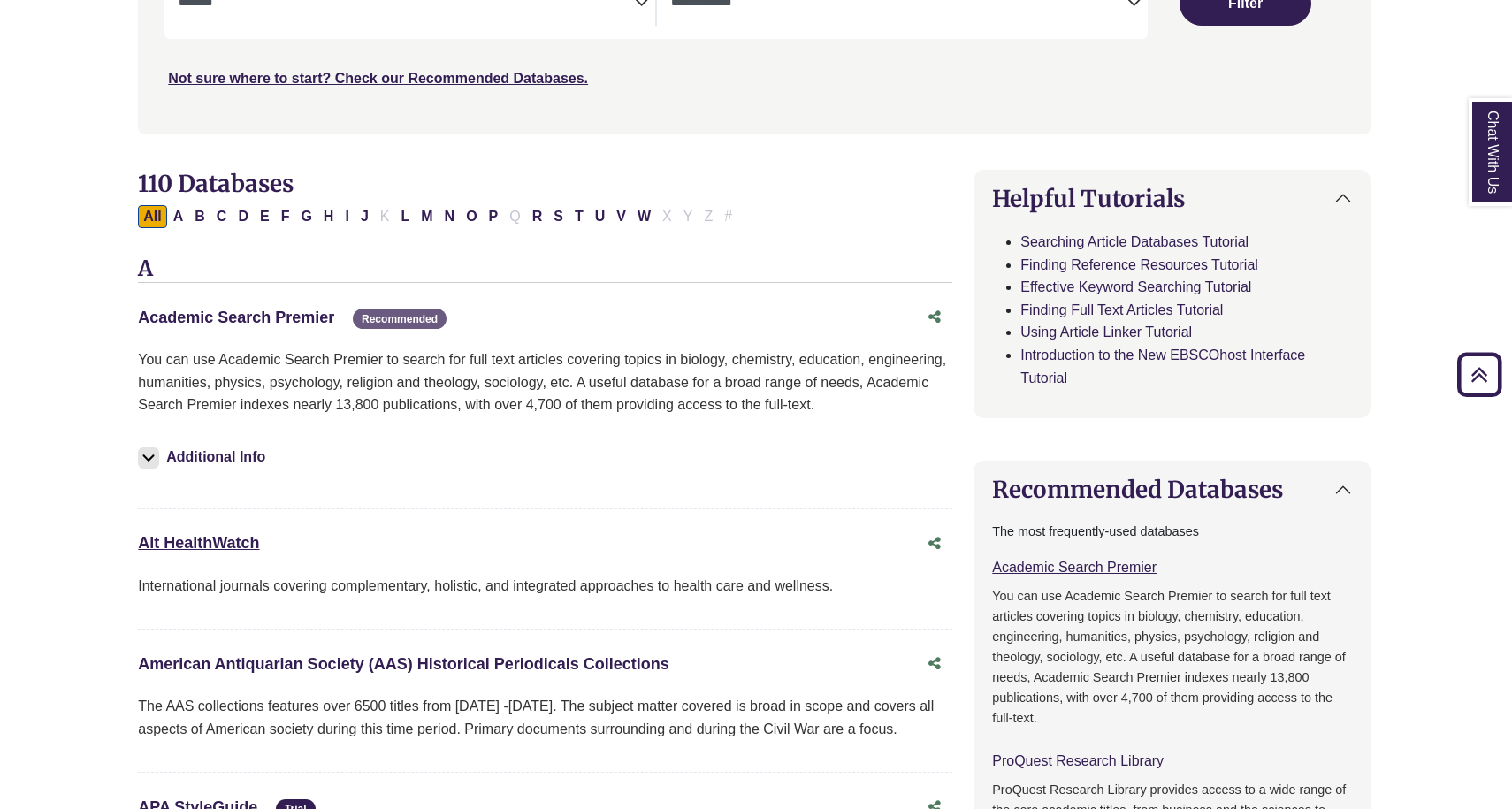
scroll to position [151, 2]
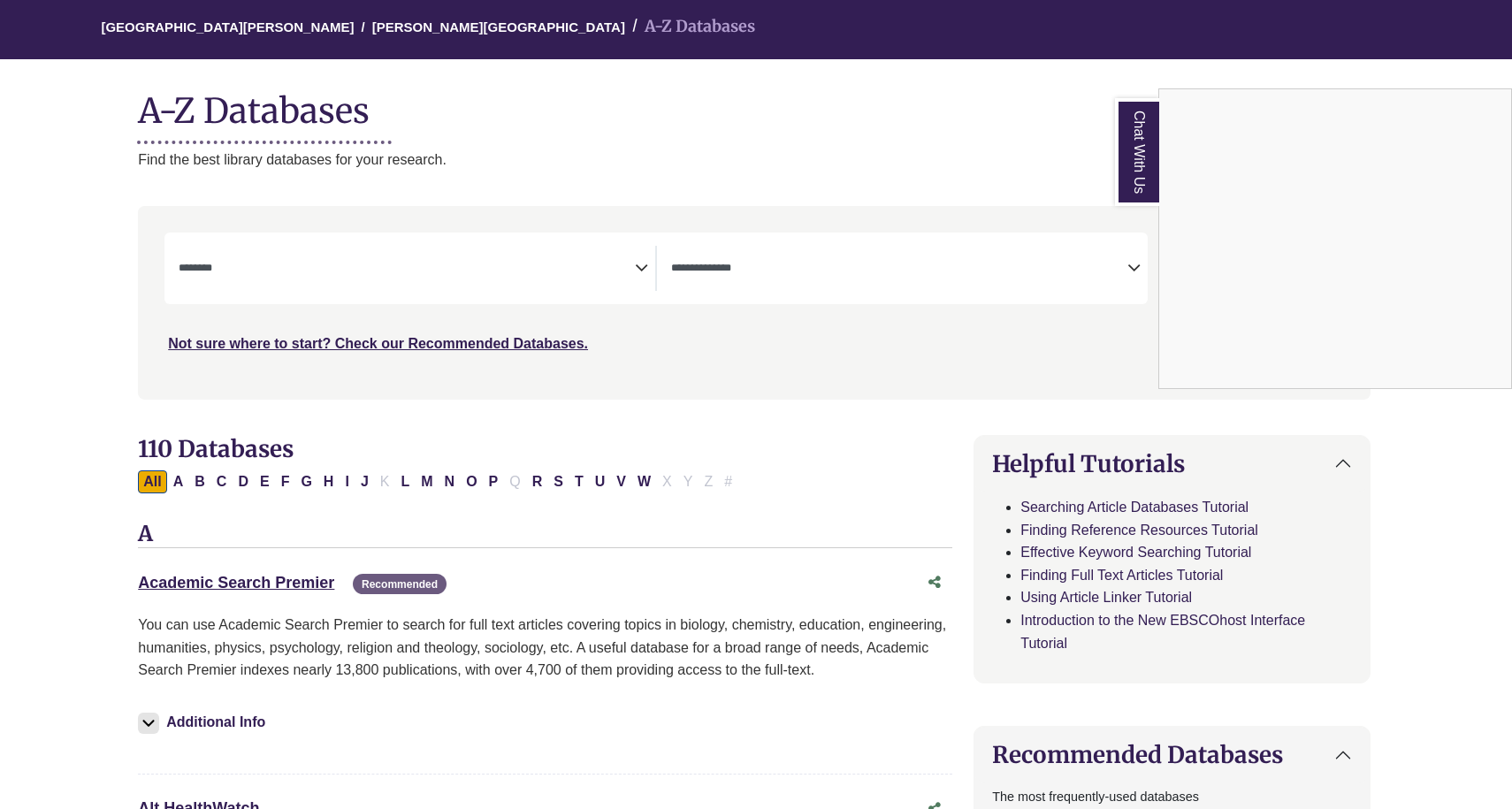
click at [495, 475] on div "Chat With Us" at bounding box center [756, 404] width 1512 height 809
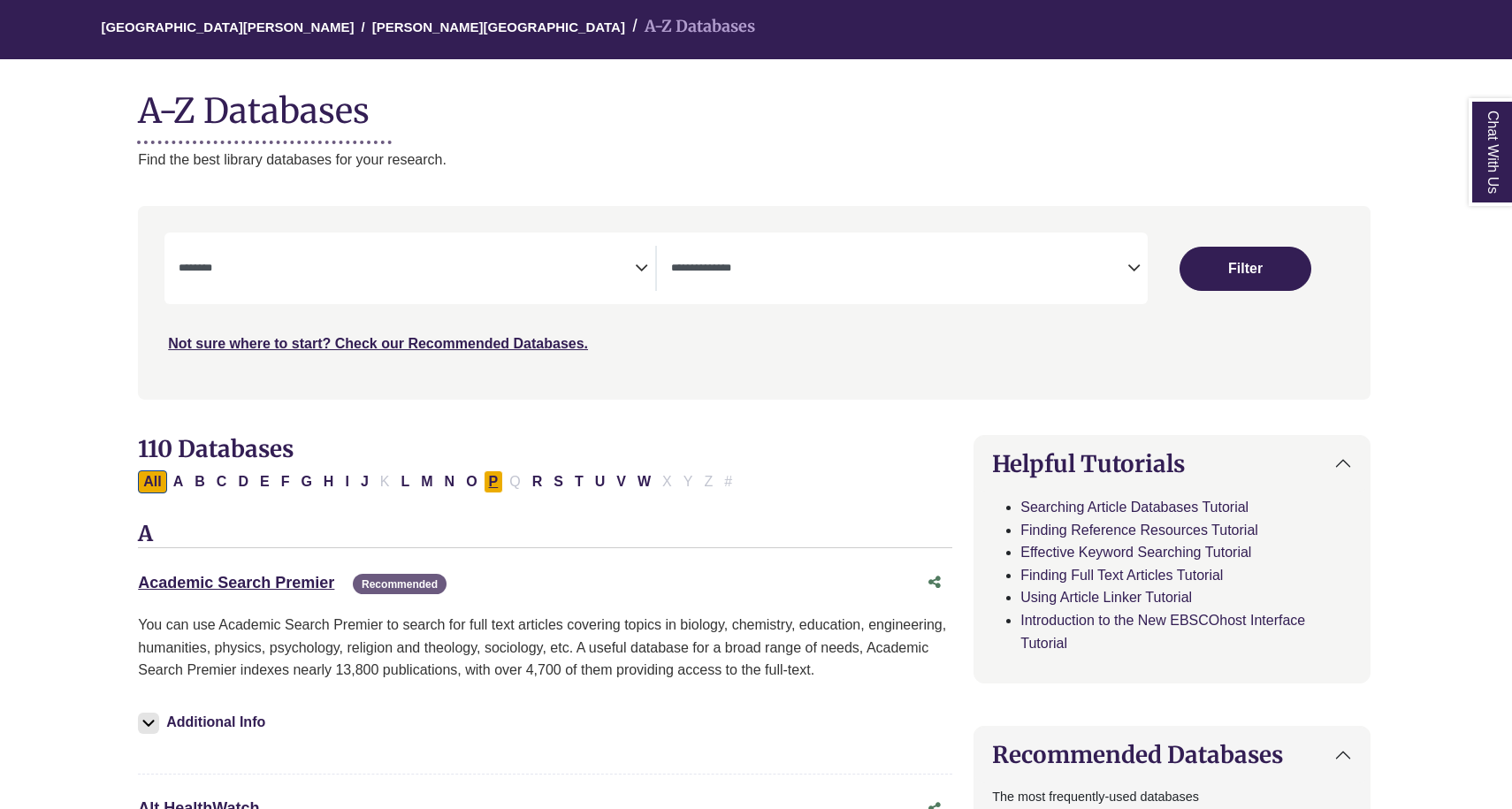
click at [492, 476] on button "P" at bounding box center [493, 482] width 20 height 23
select select "Database Subject Filter"
select select "Database Types Filter"
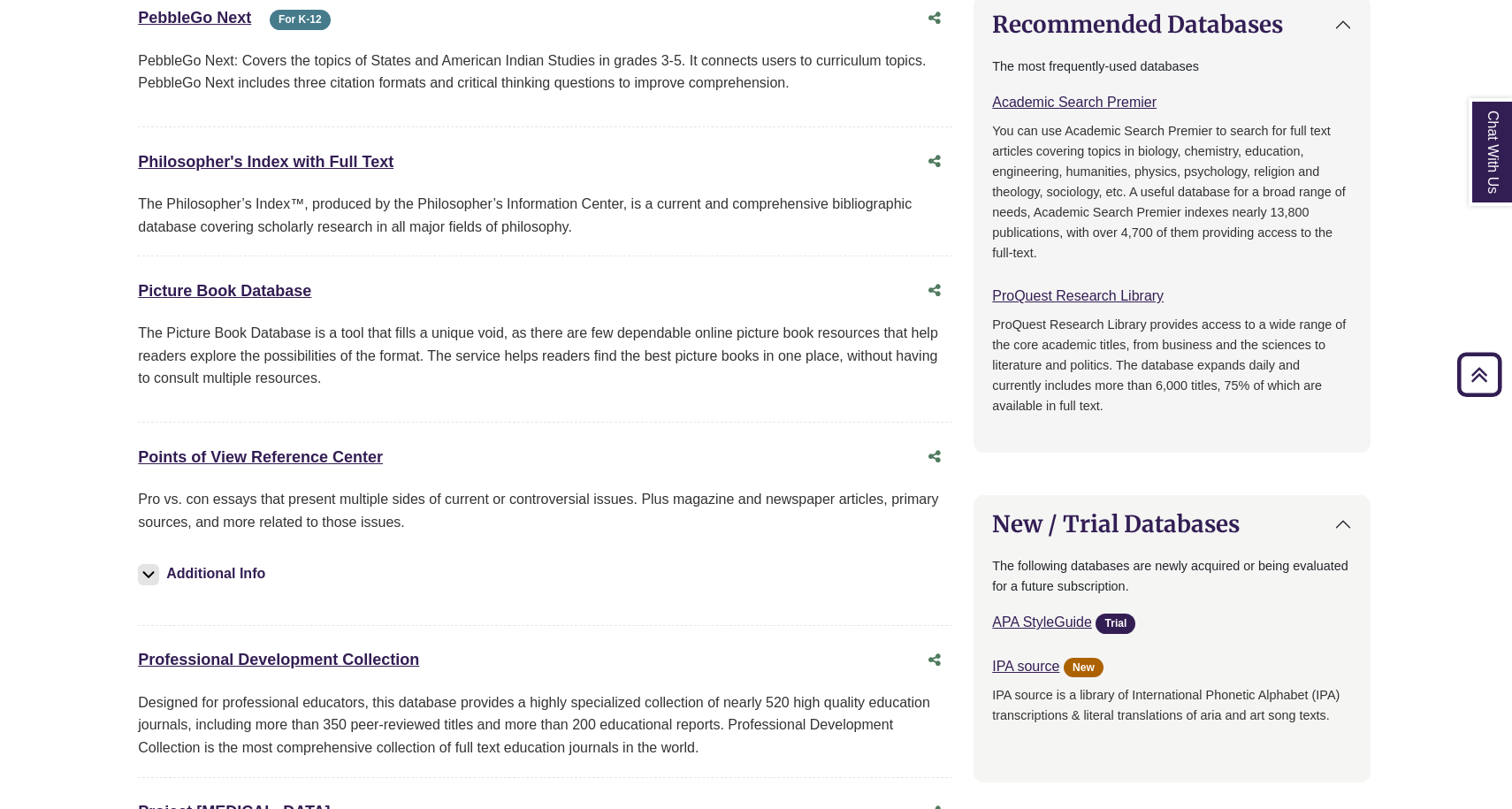
scroll to position [951, 2]
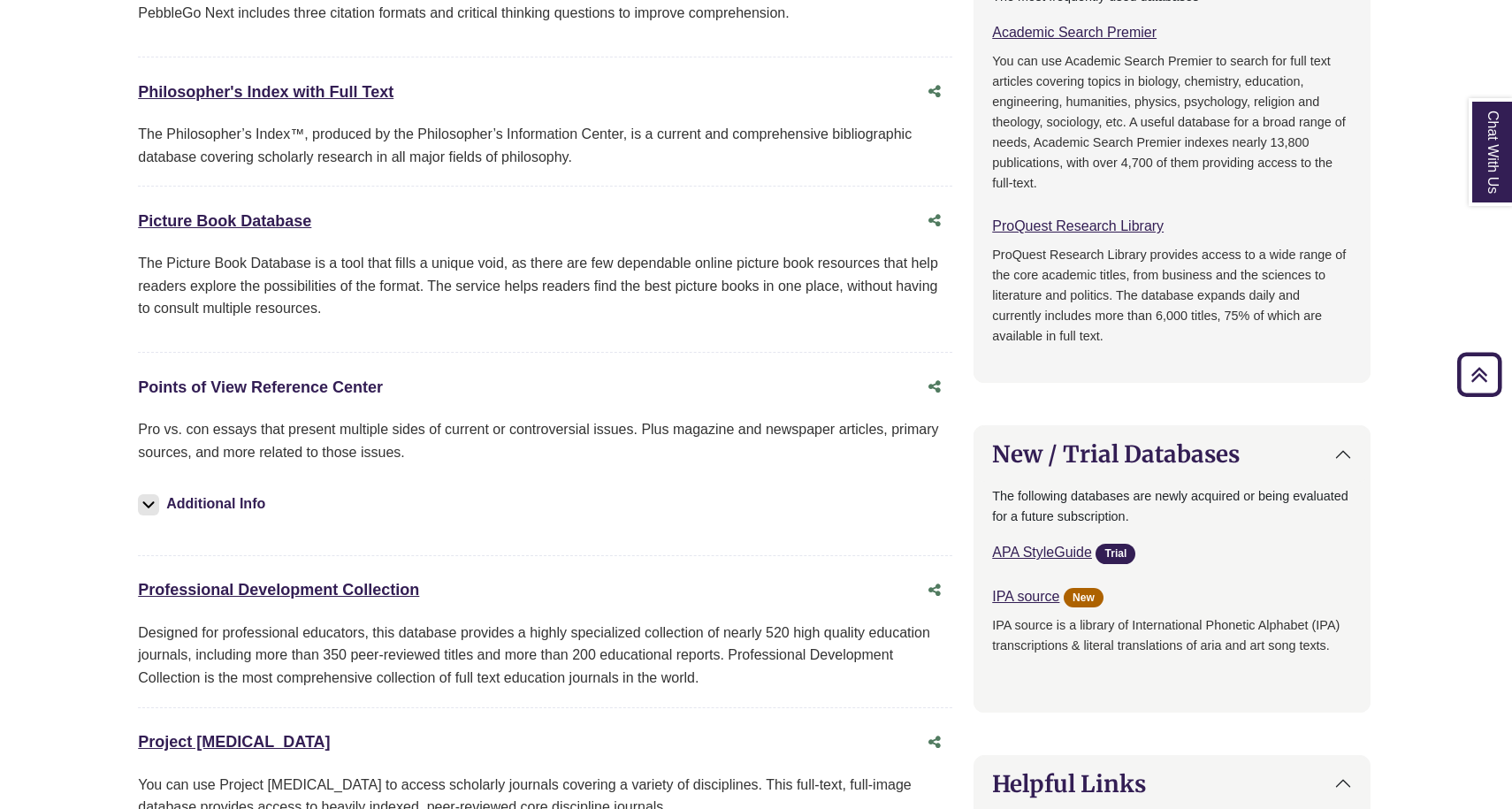
click at [316, 384] on link "Points of View Reference Center This link opens in a new window" at bounding box center [260, 388] width 245 height 17
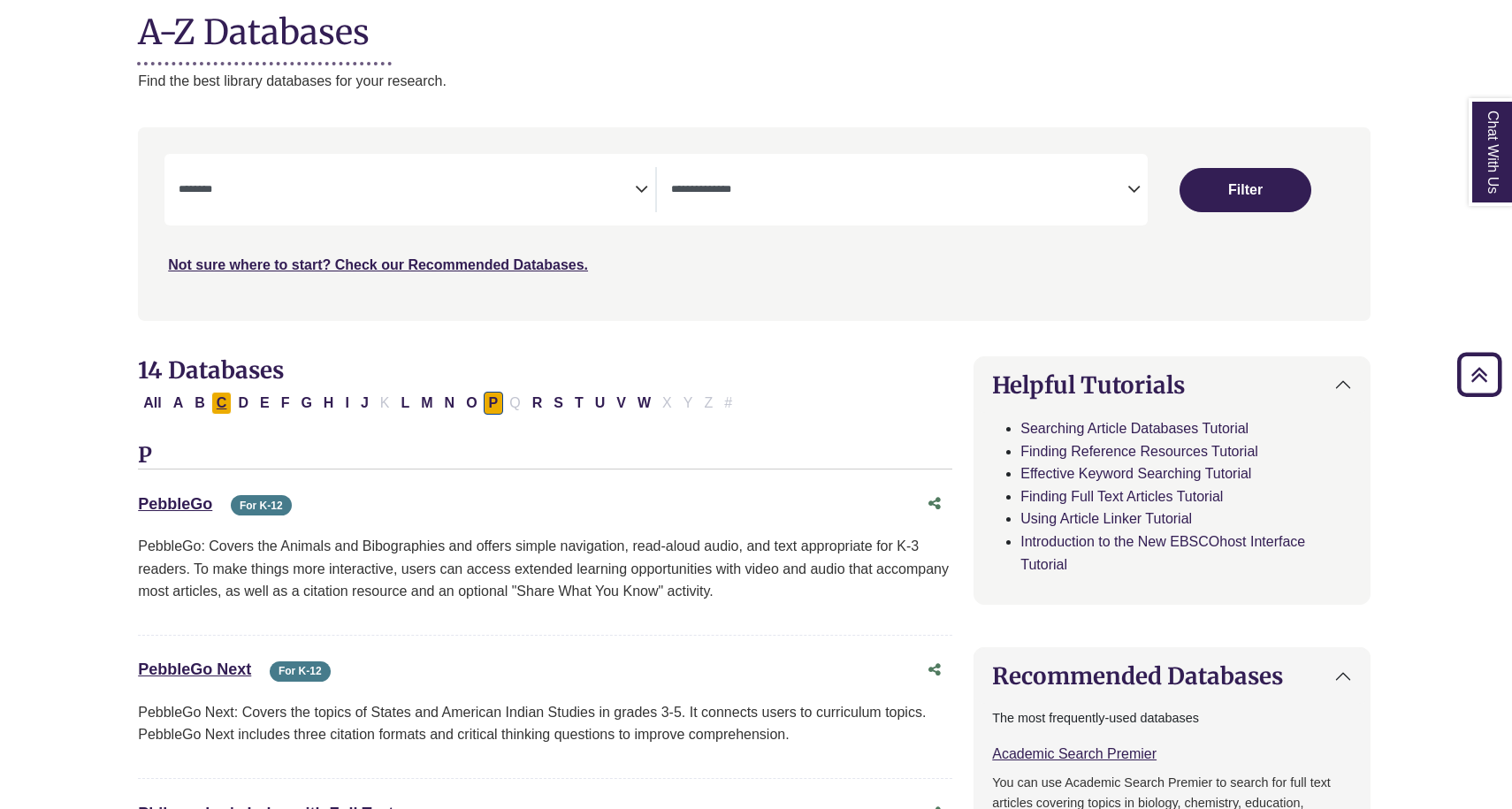
click at [226, 401] on button "C" at bounding box center [222, 403] width 21 height 23
select select "Database Subject Filter"
select select "Database Types Filter"
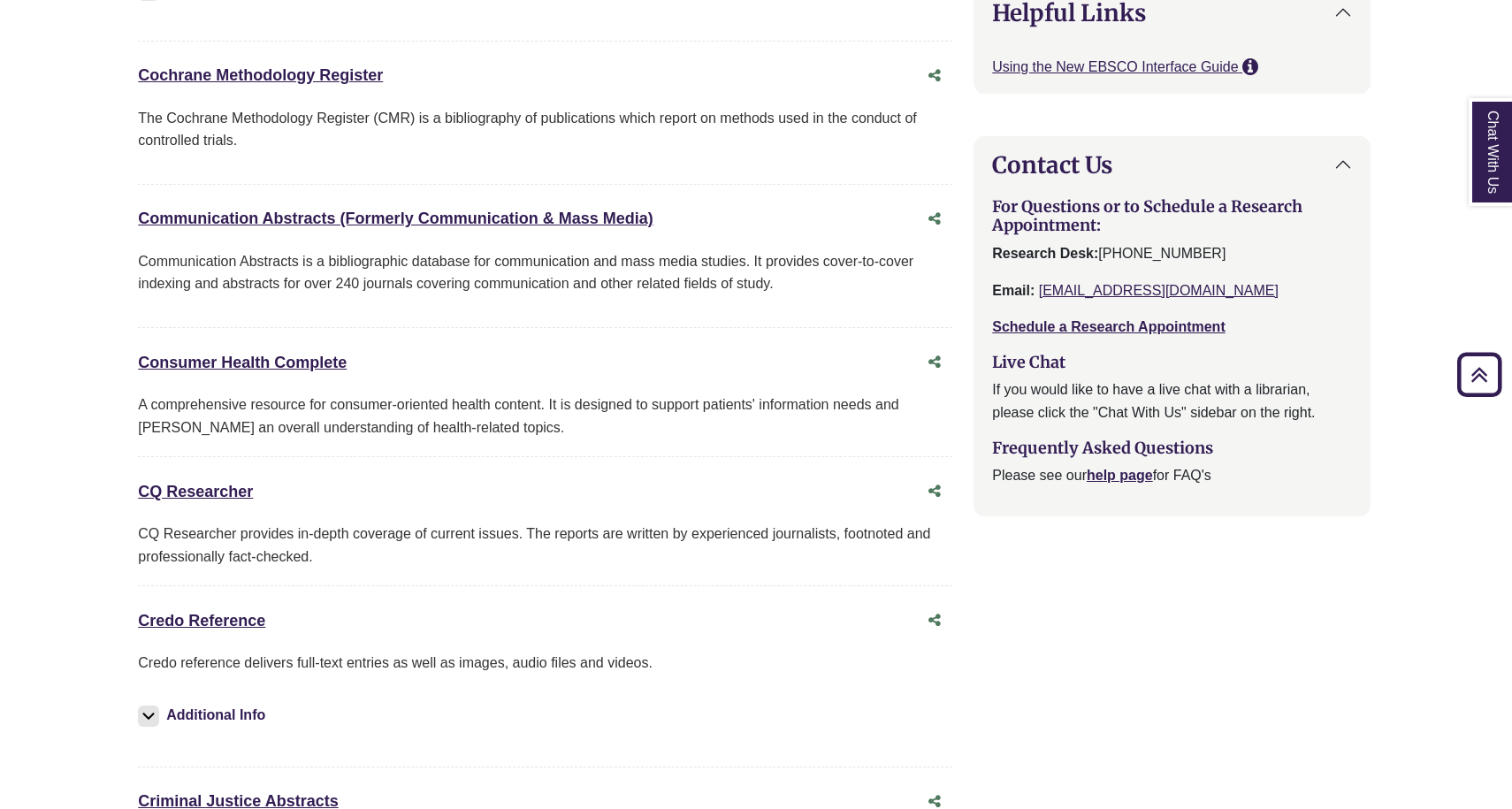
scroll to position [1736, 2]
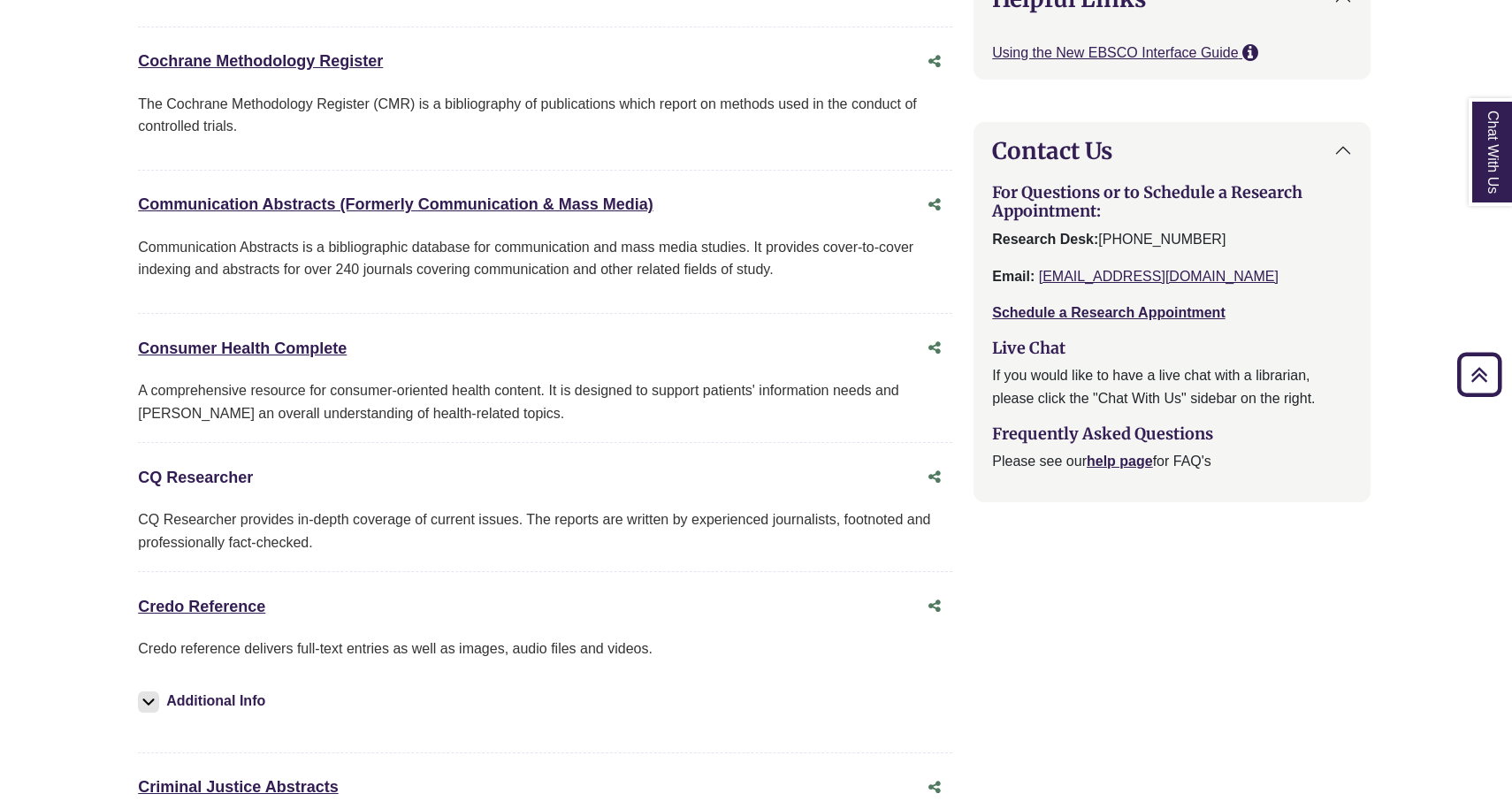
click at [232, 474] on link "CQ Researcher This link opens in a new window" at bounding box center [195, 478] width 115 height 17
click at [221, 598] on link "Credo Reference This link opens in a new window" at bounding box center [201, 607] width 127 height 17
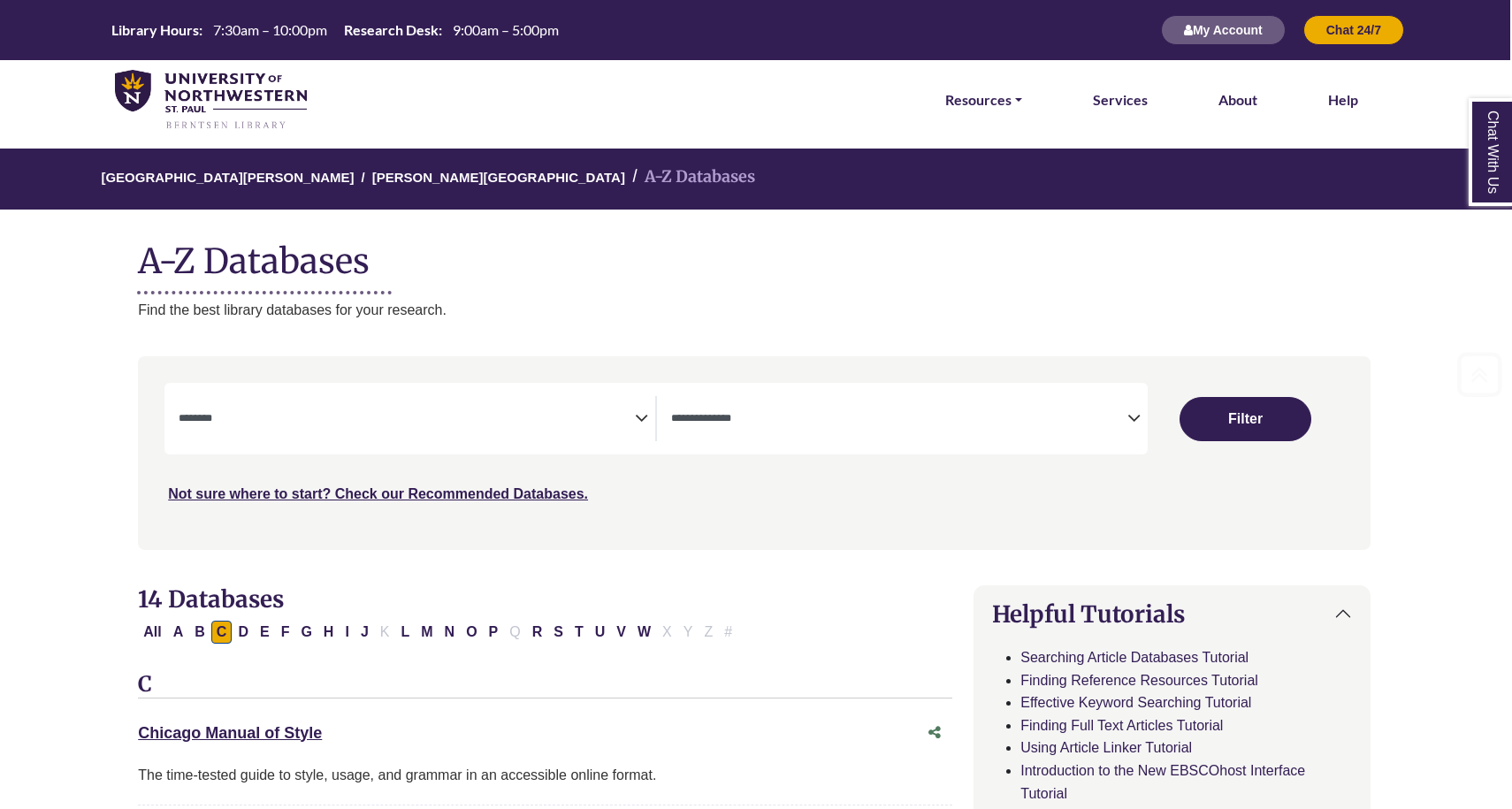
scroll to position [0, 2]
click at [625, 181] on li "A-Z Databases" at bounding box center [690, 177] width 130 height 25
click at [422, 177] on link "[PERSON_NAME][GEOGRAPHIC_DATA]" at bounding box center [498, 176] width 252 height 17
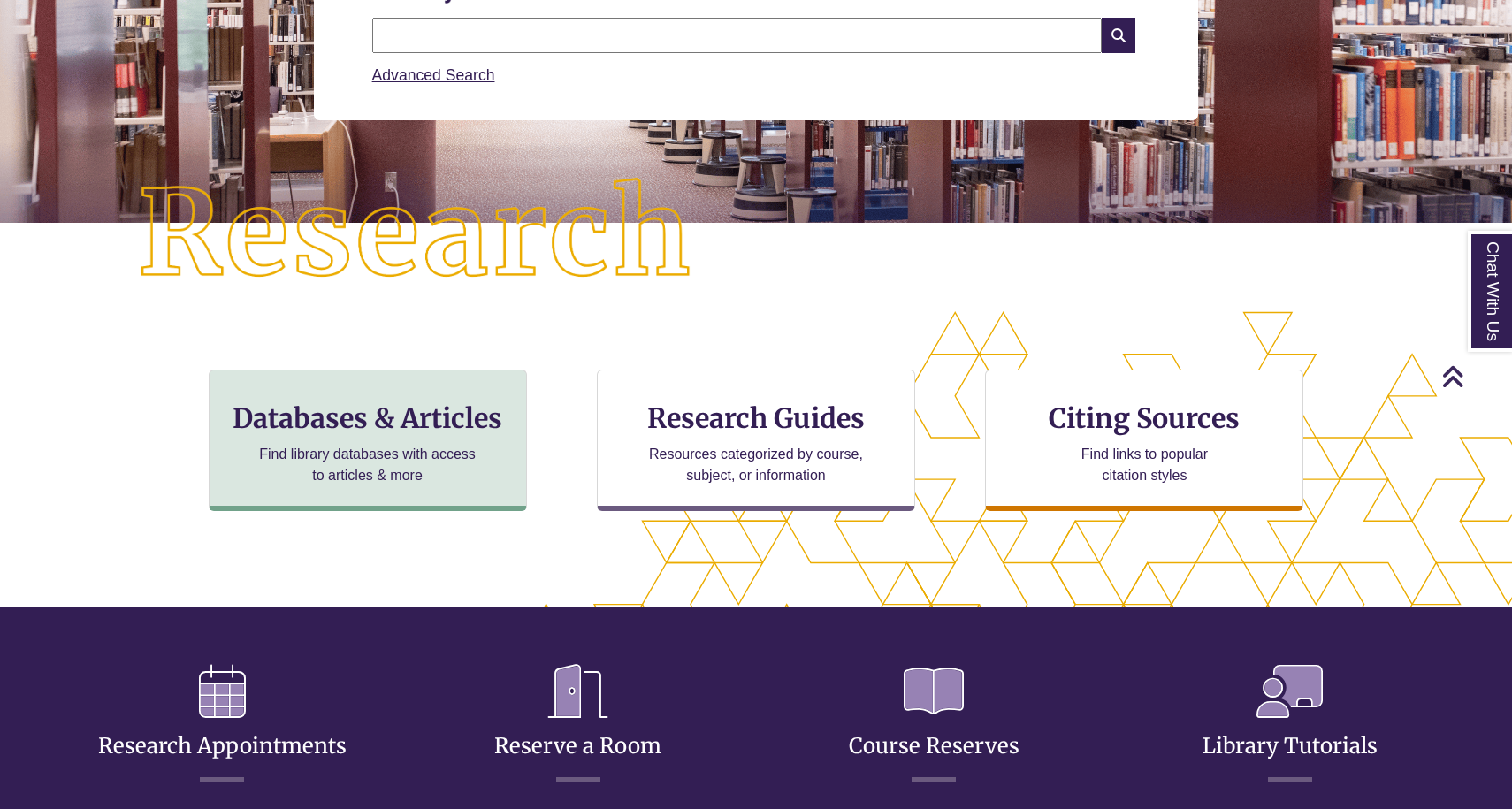
click at [456, 438] on div "Databases & Articles Find library databases with access to articles & more" at bounding box center [368, 441] width 319 height 142
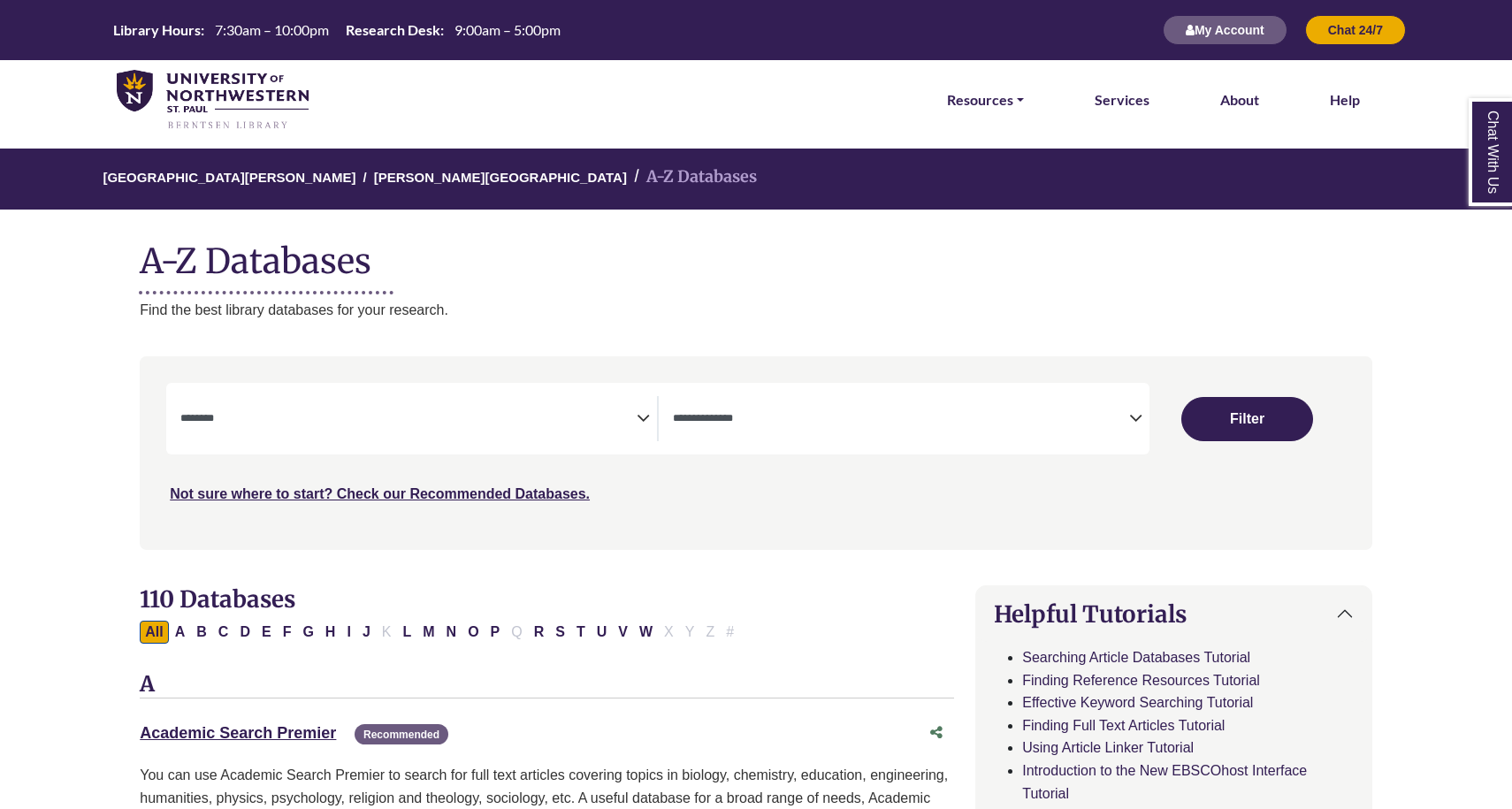
select select "Database Subject Filter"
select select "Database Types Filter"
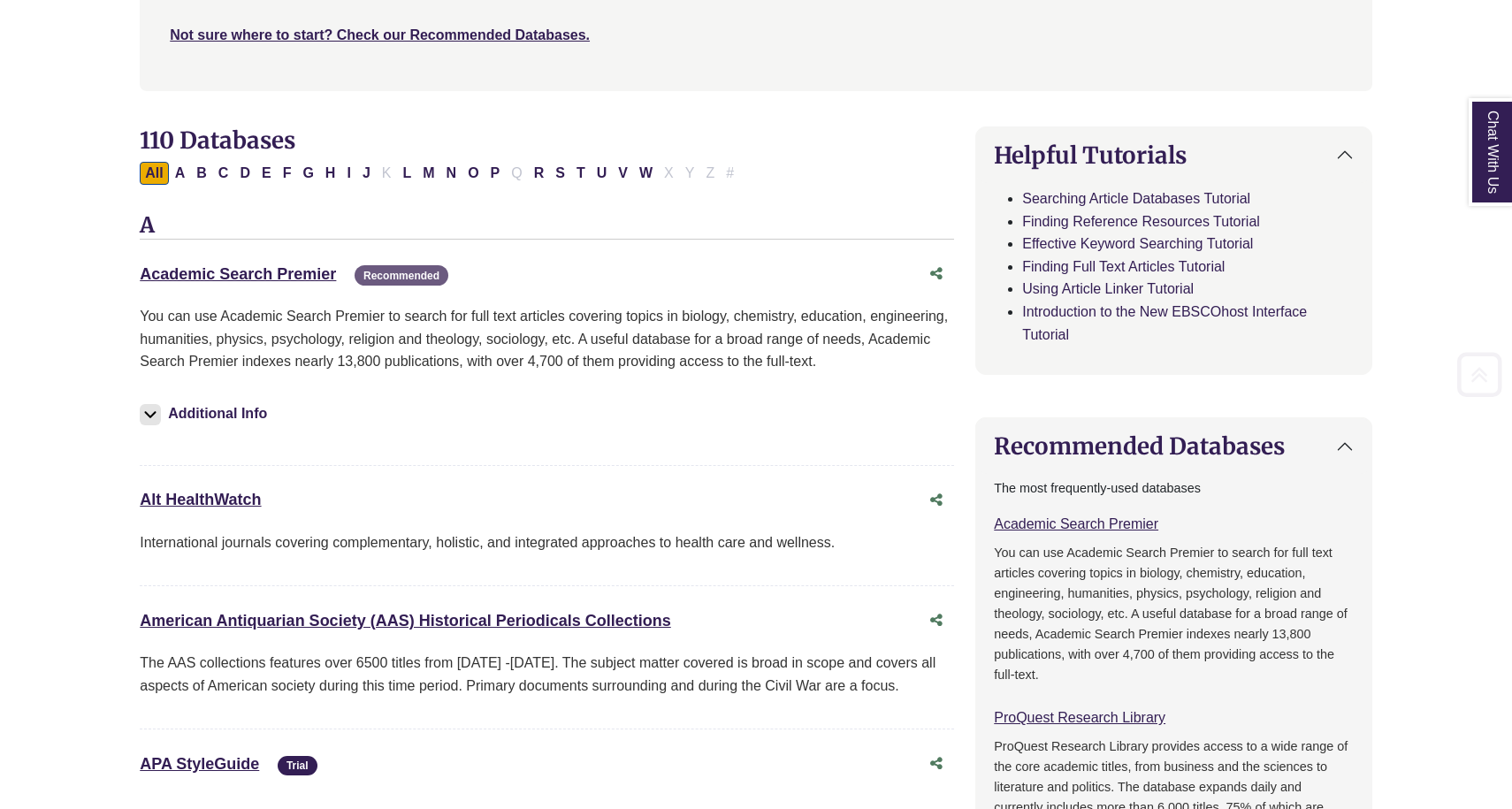
scroll to position [494, 0]
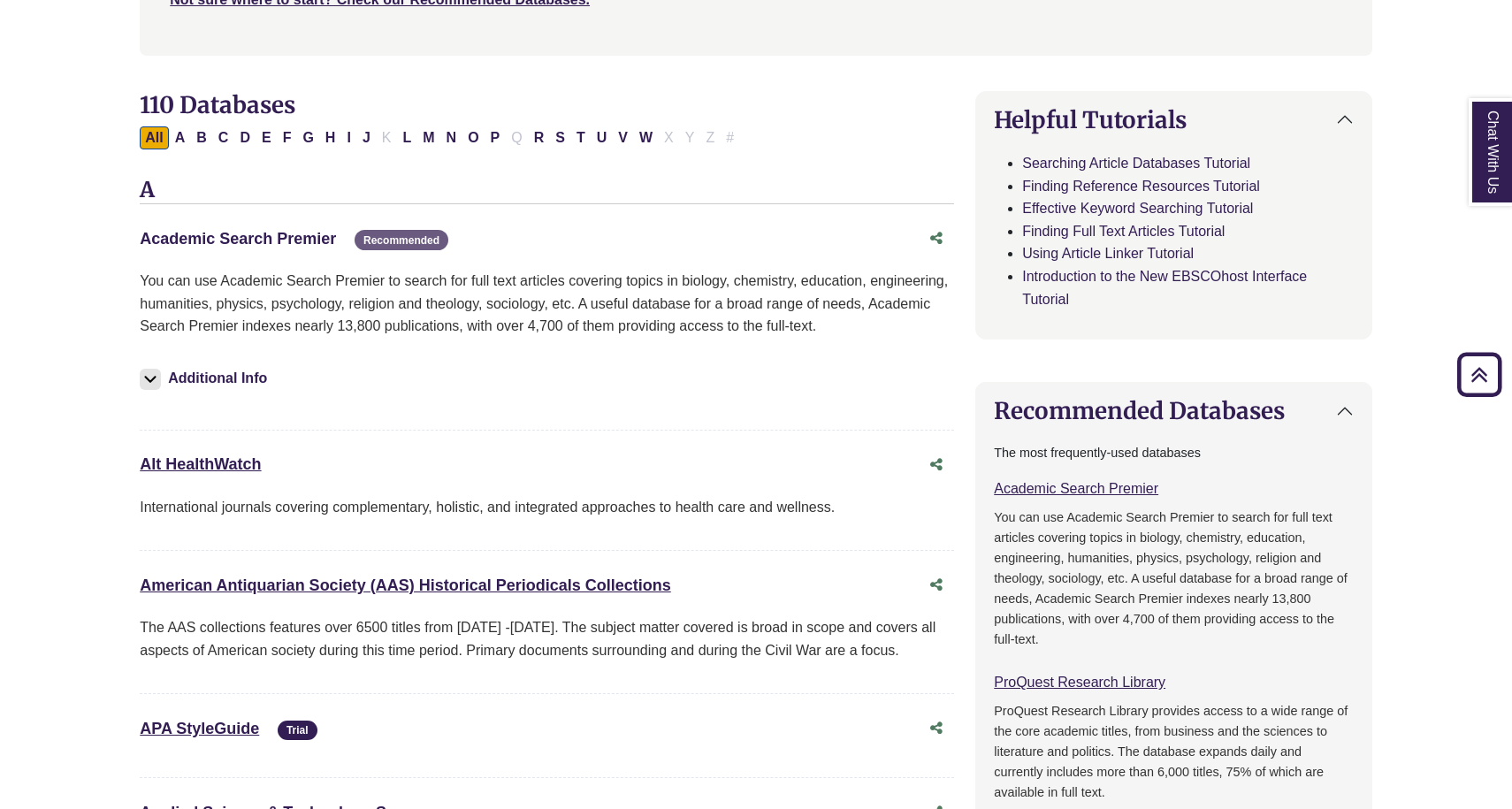
click at [302, 237] on link "Academic Search Premier This link opens in a new window" at bounding box center [238, 239] width 196 height 17
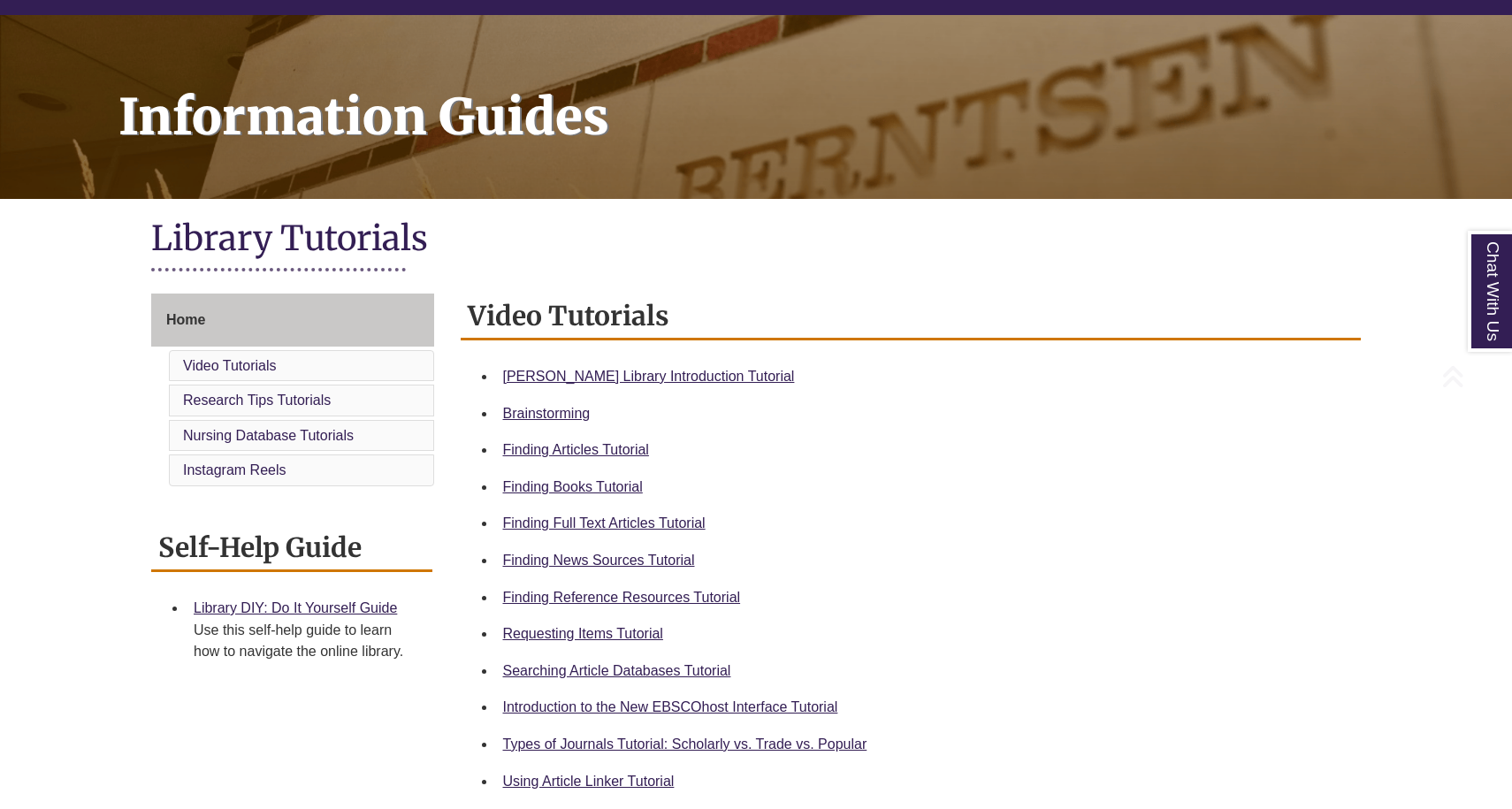
scroll to position [205, 0]
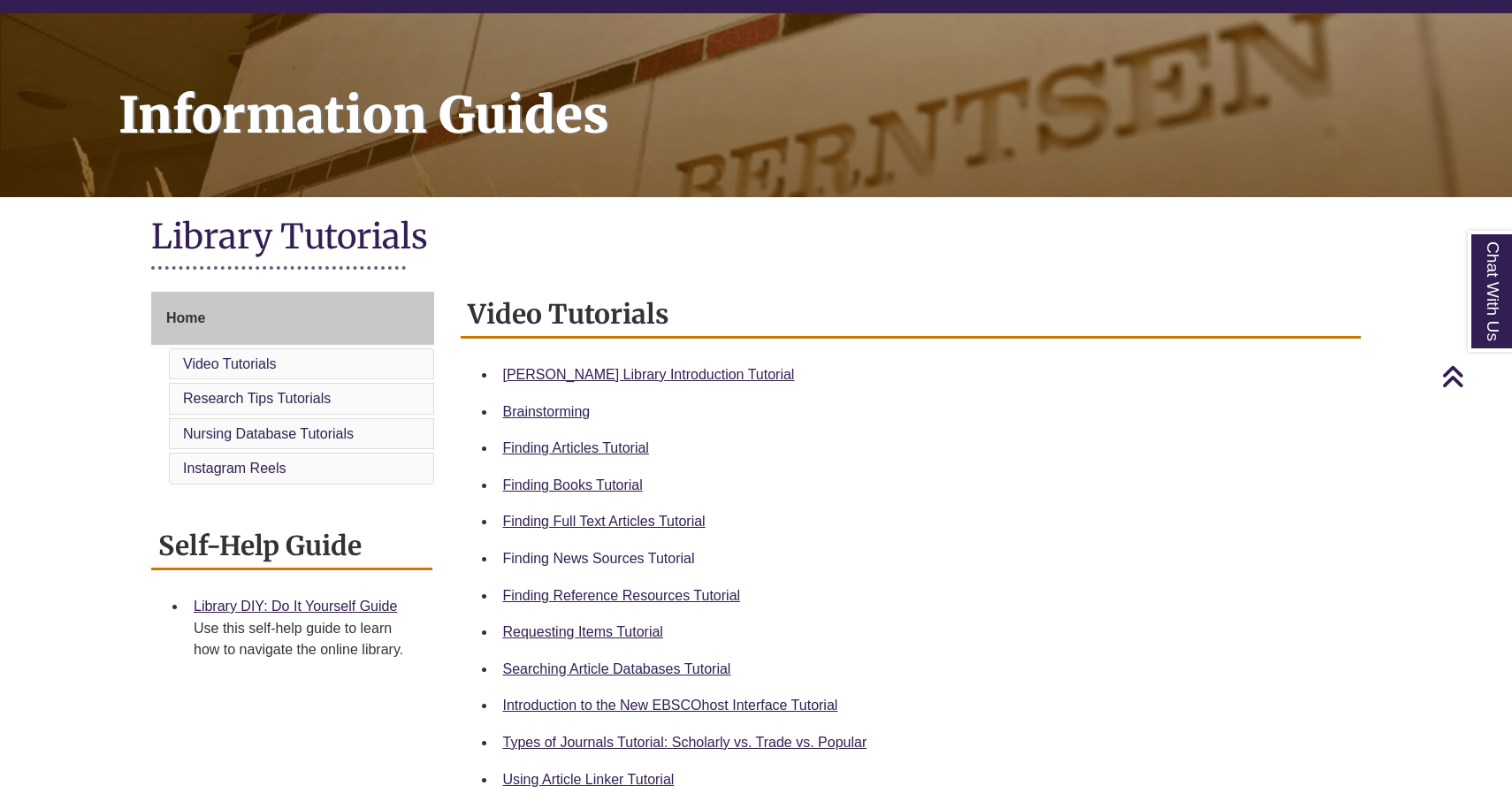
click at [649, 551] on link "Finding News Sources Tutorial" at bounding box center [599, 557] width 192 height 15
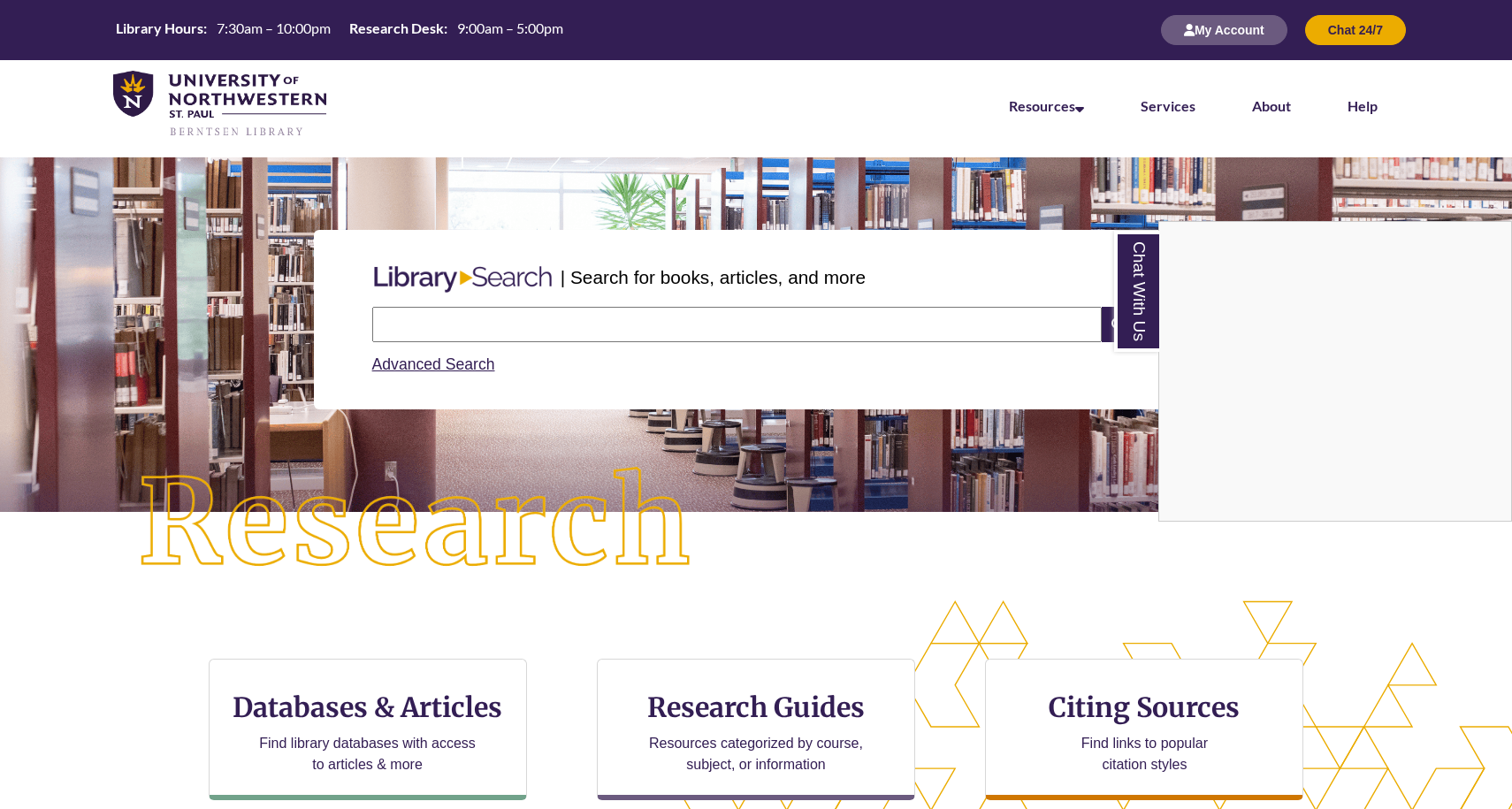
click at [524, 5] on div "Chat With Us" at bounding box center [756, 404] width 1512 height 809
